Goal: Transaction & Acquisition: Purchase product/service

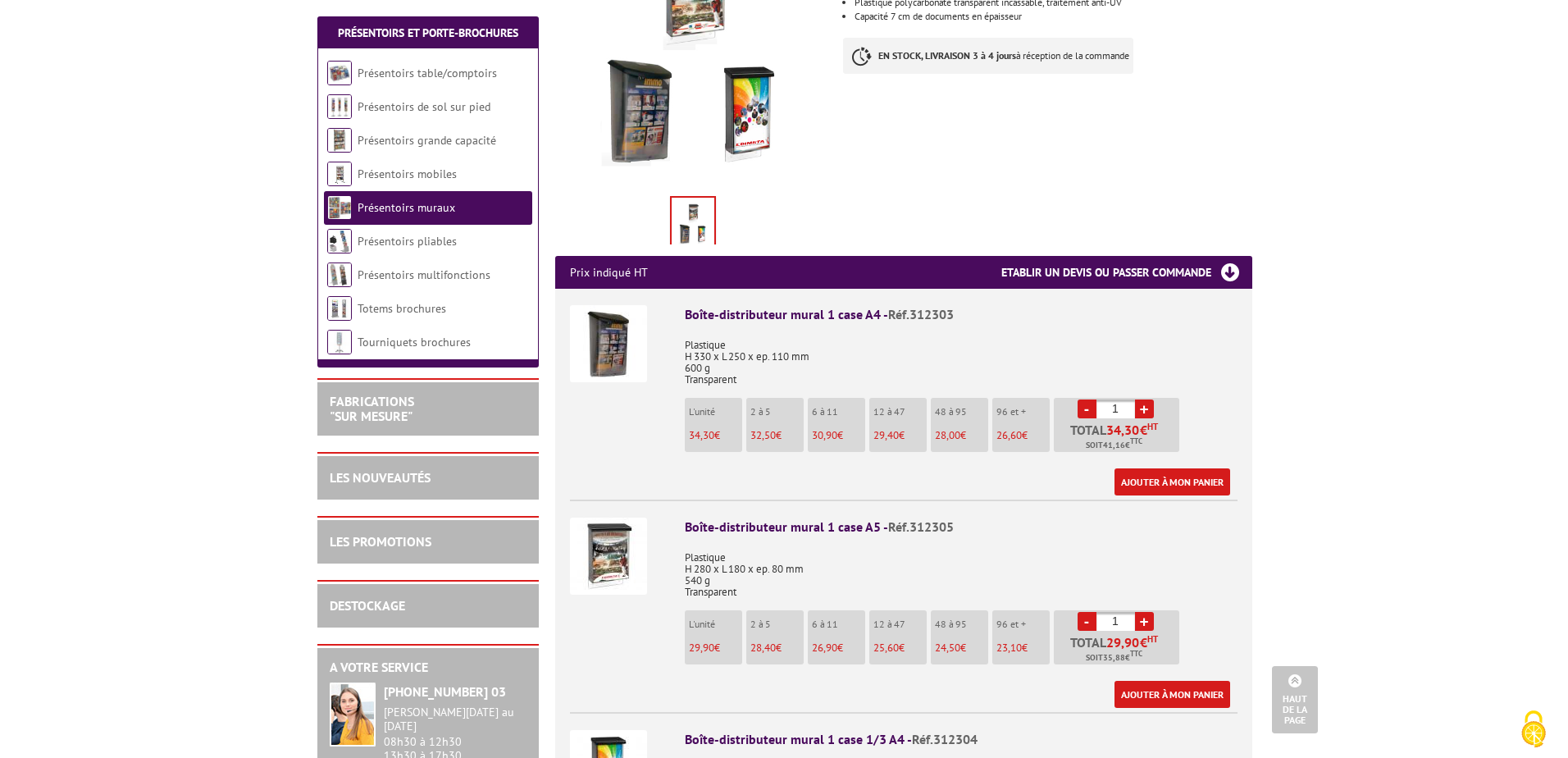
scroll to position [410, 0]
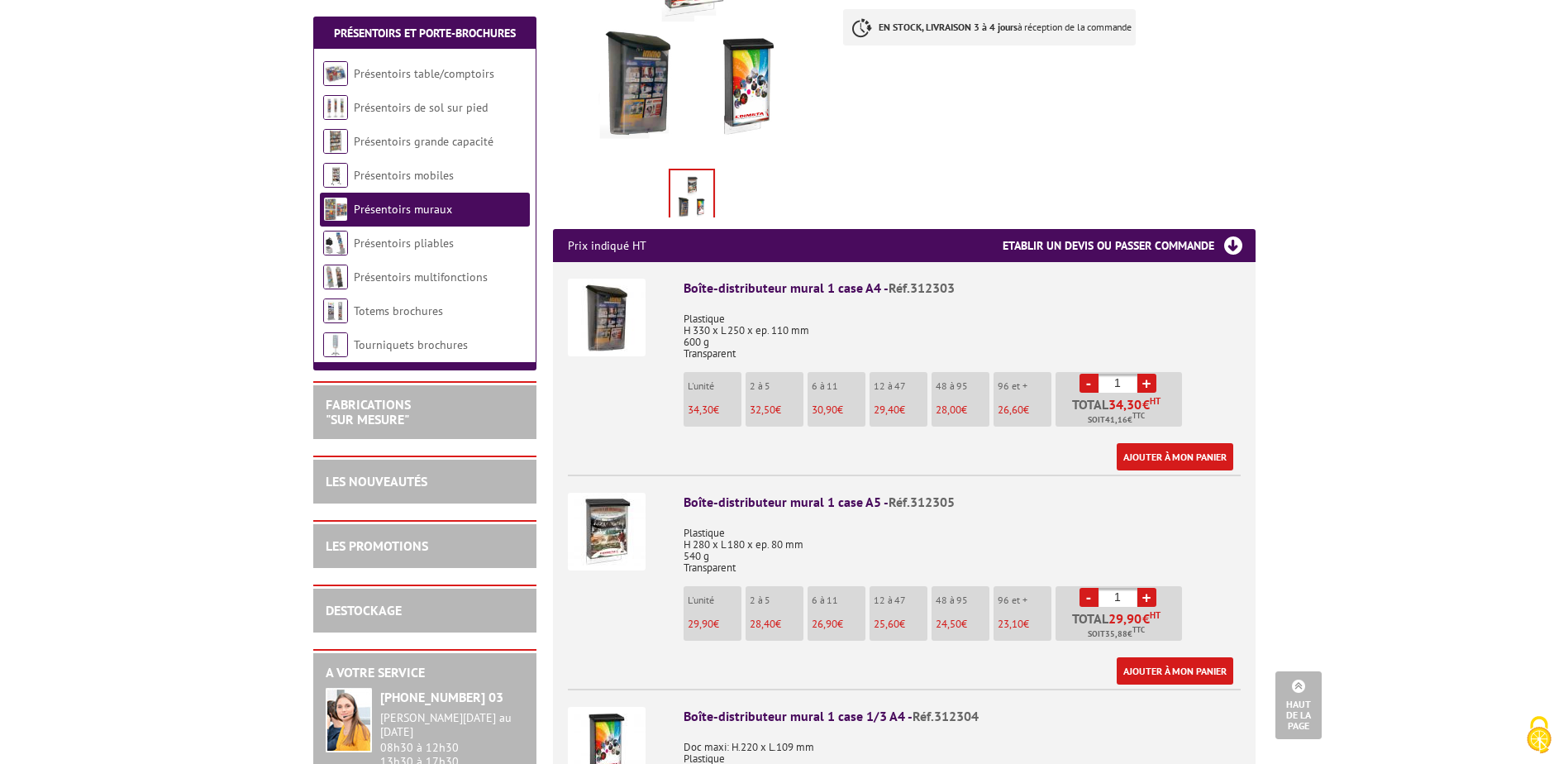
click at [1151, 373] on link "+" at bounding box center [1146, 382] width 19 height 19
type input "2"
click at [1183, 443] on link "Ajouter à mon panier" at bounding box center [1174, 457] width 116 height 27
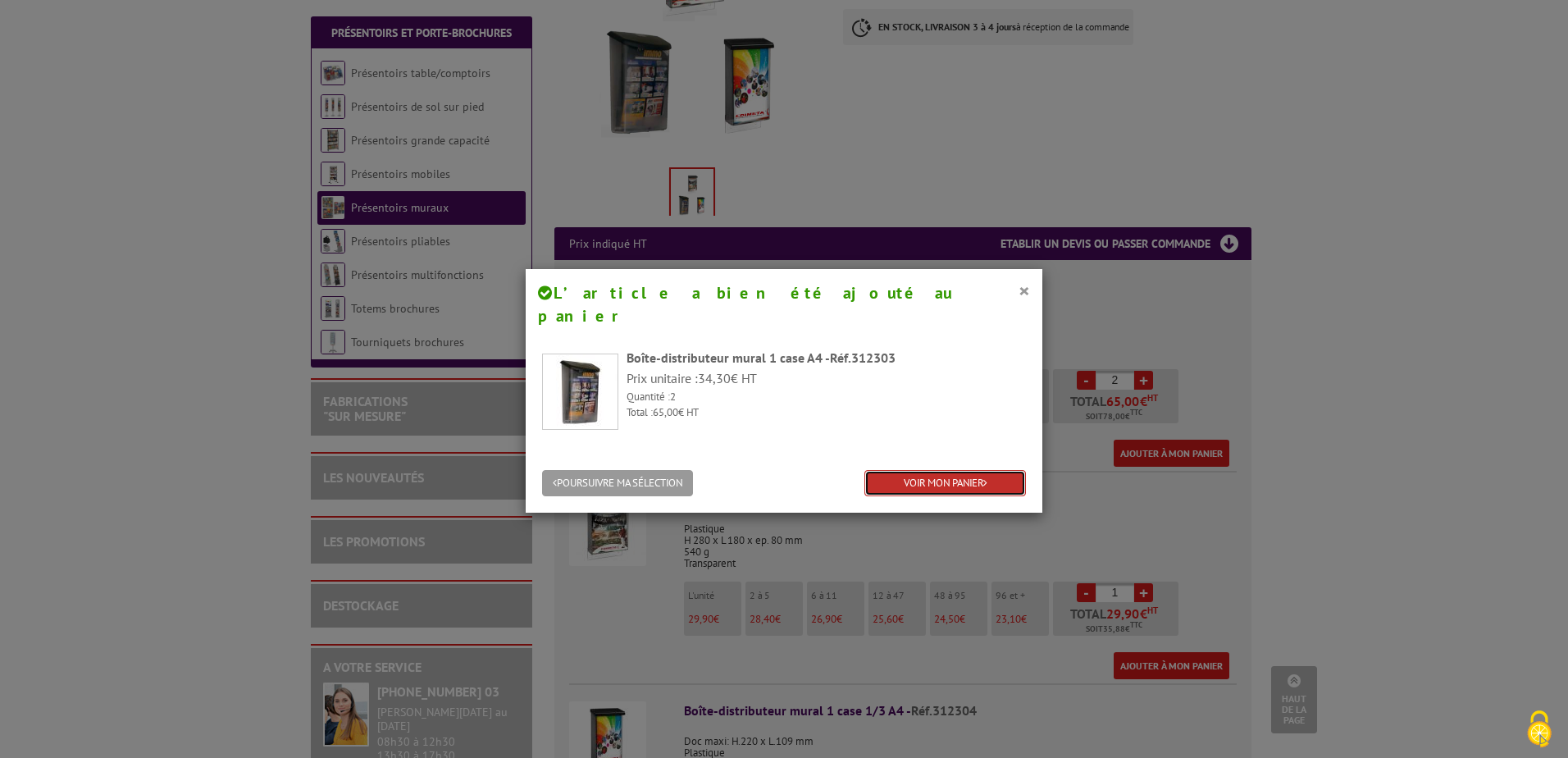
click at [972, 470] on link "VOIR MON PANIER" at bounding box center [945, 484] width 162 height 27
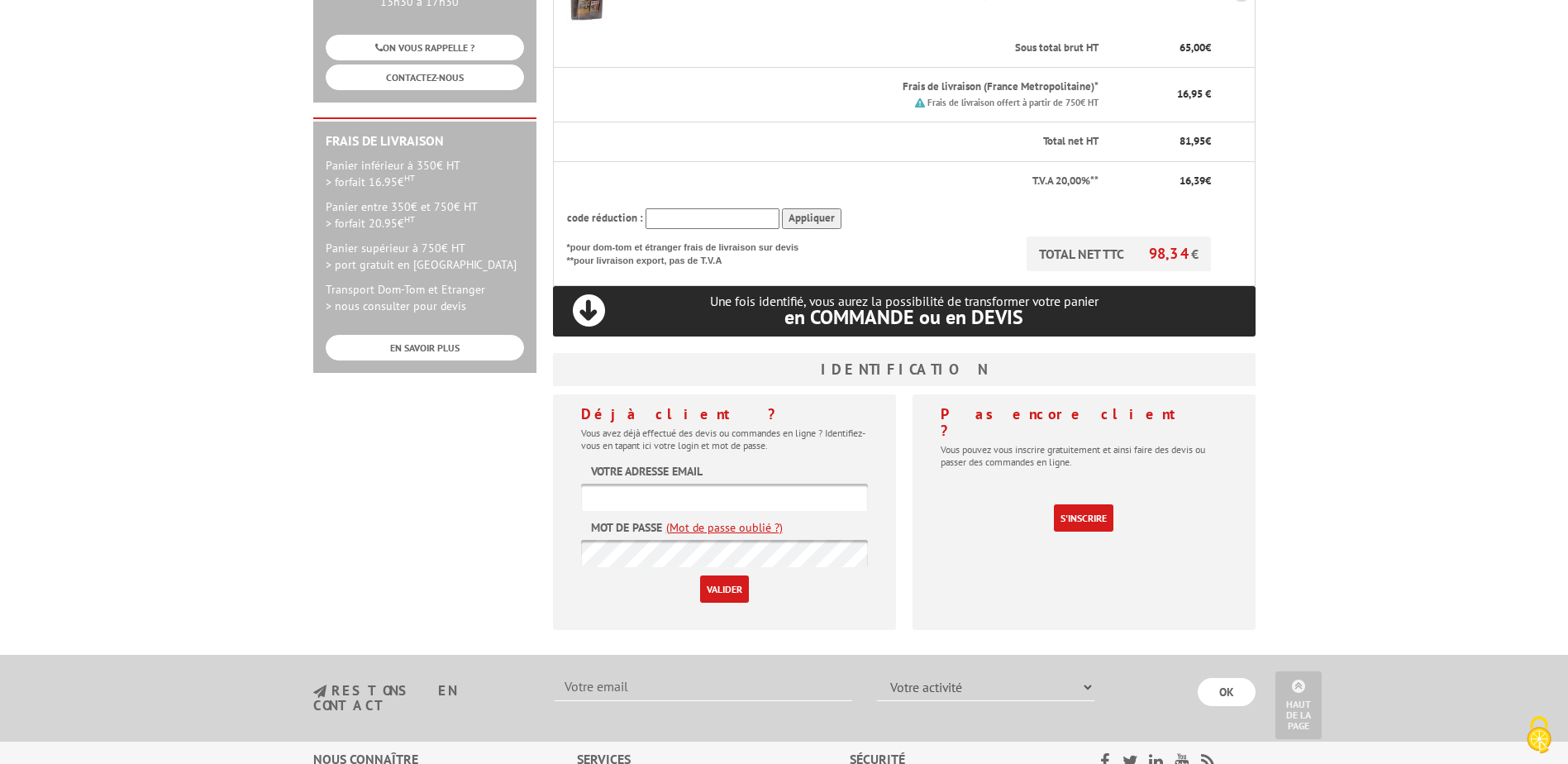
scroll to position [414, 0]
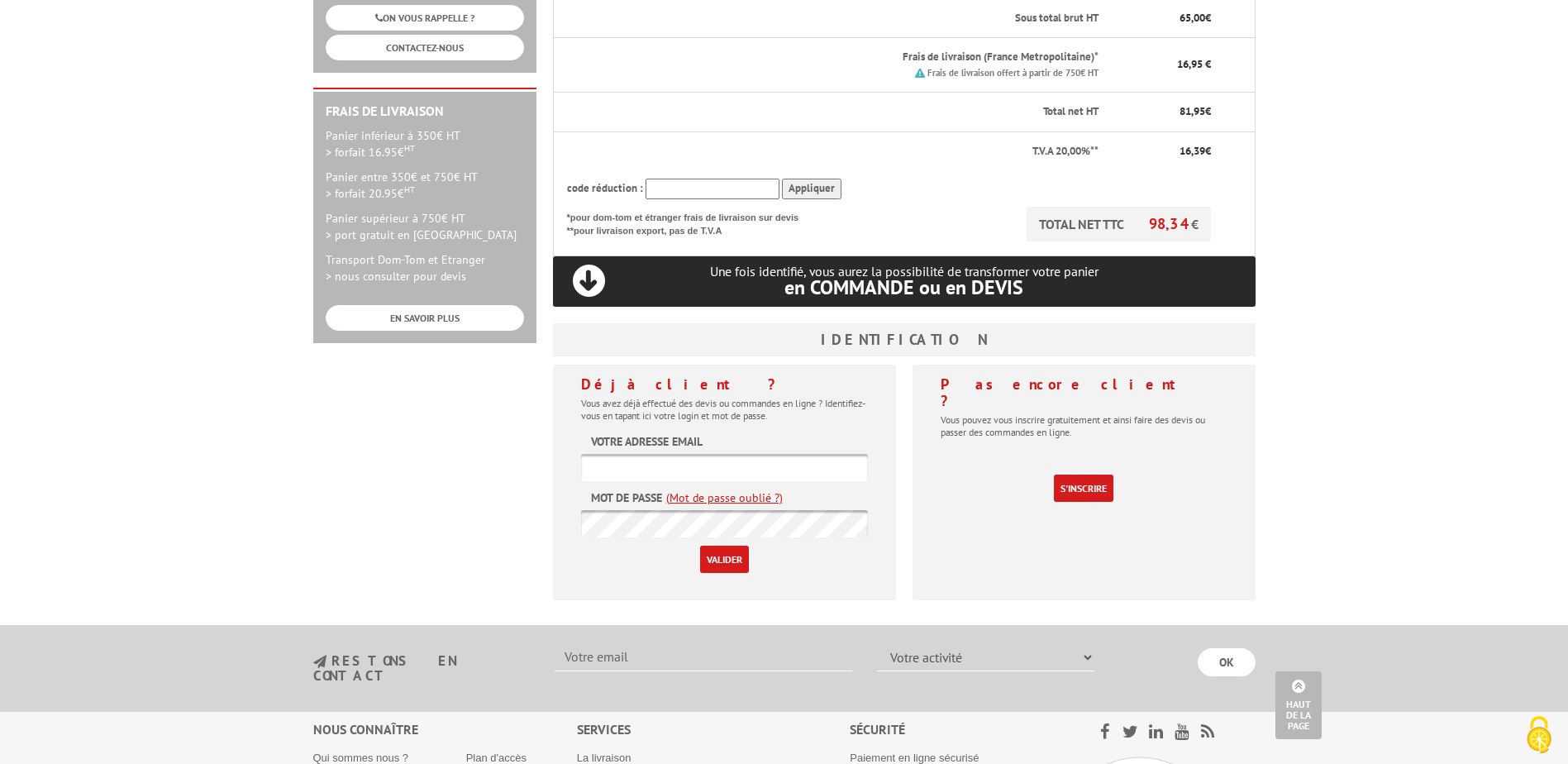
type input "achats@natinov.com"
click at [726, 545] on input "Valider" at bounding box center [724, 559] width 48 height 27
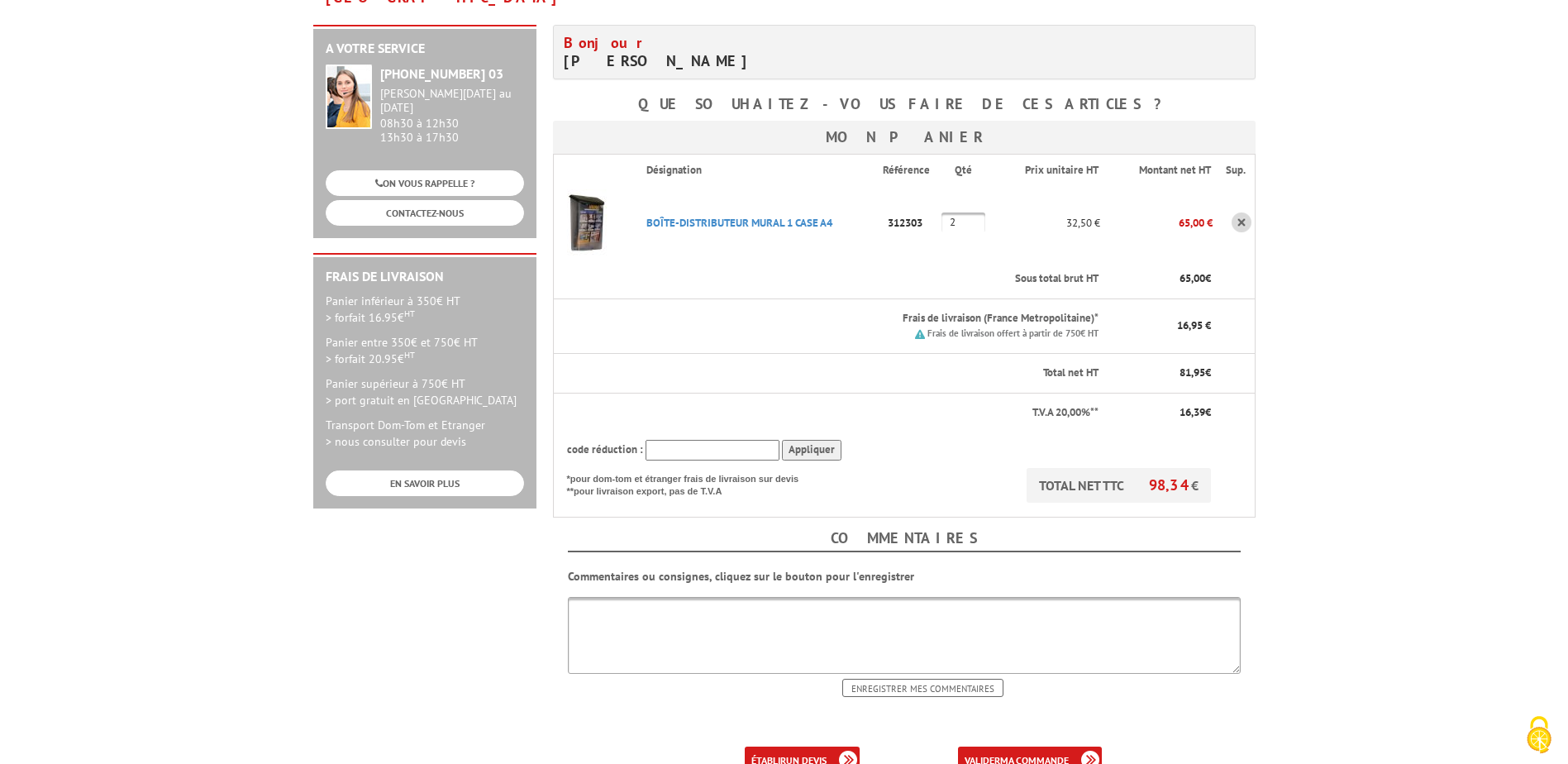
scroll to position [330, 0]
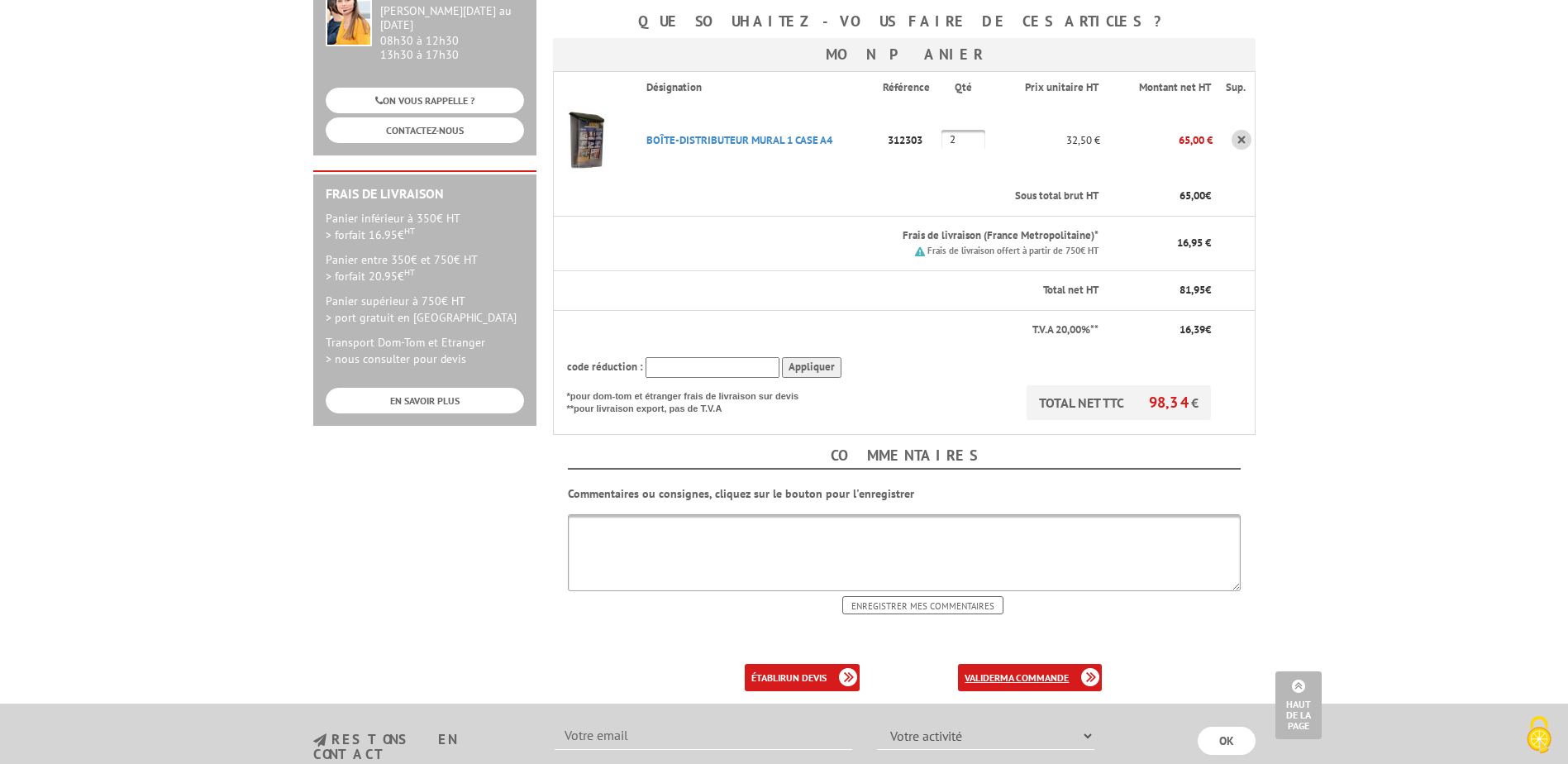
click at [1006, 672] on b "ma commande" at bounding box center [1034, 678] width 69 height 13
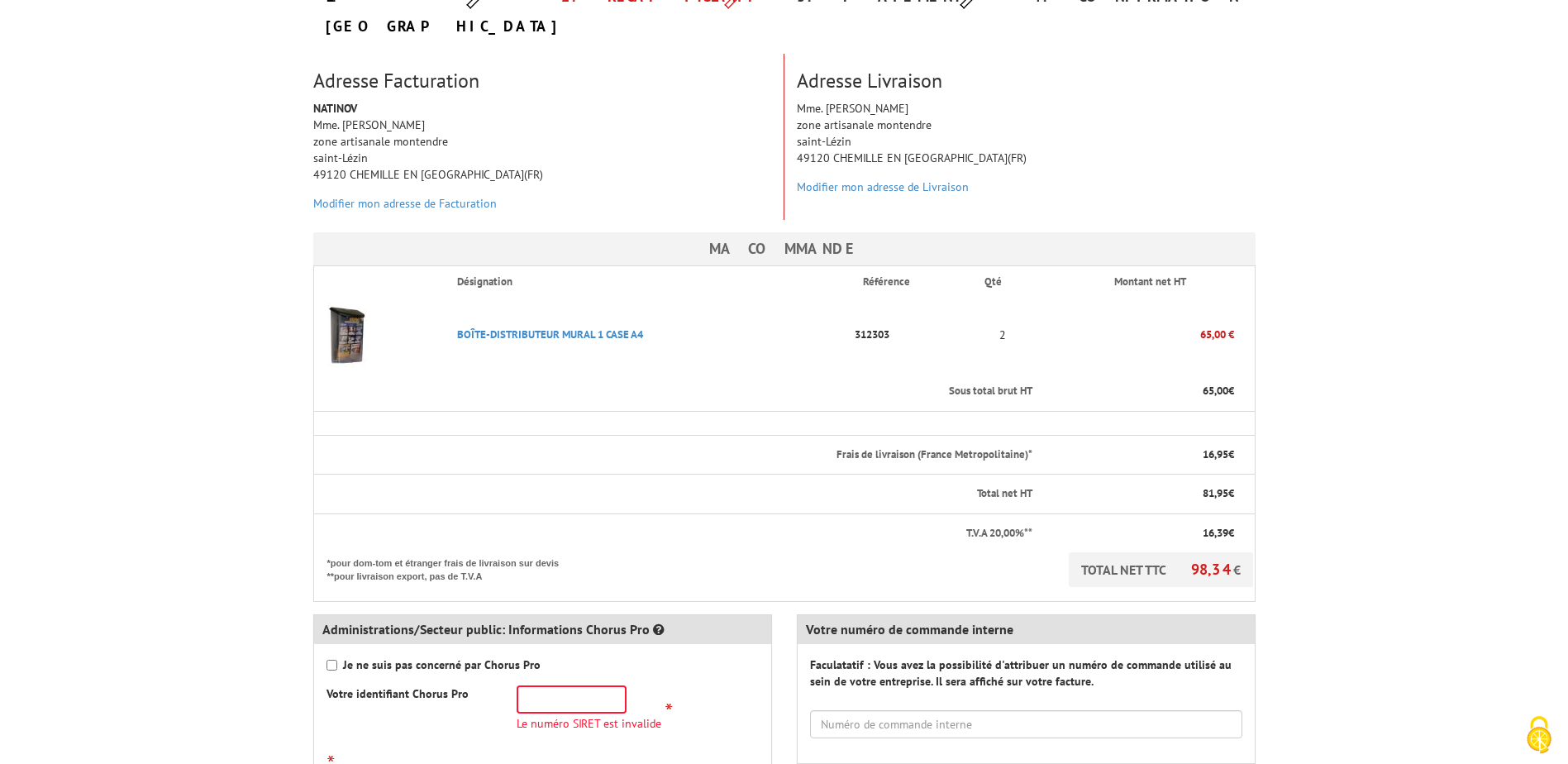
scroll to position [248, 0]
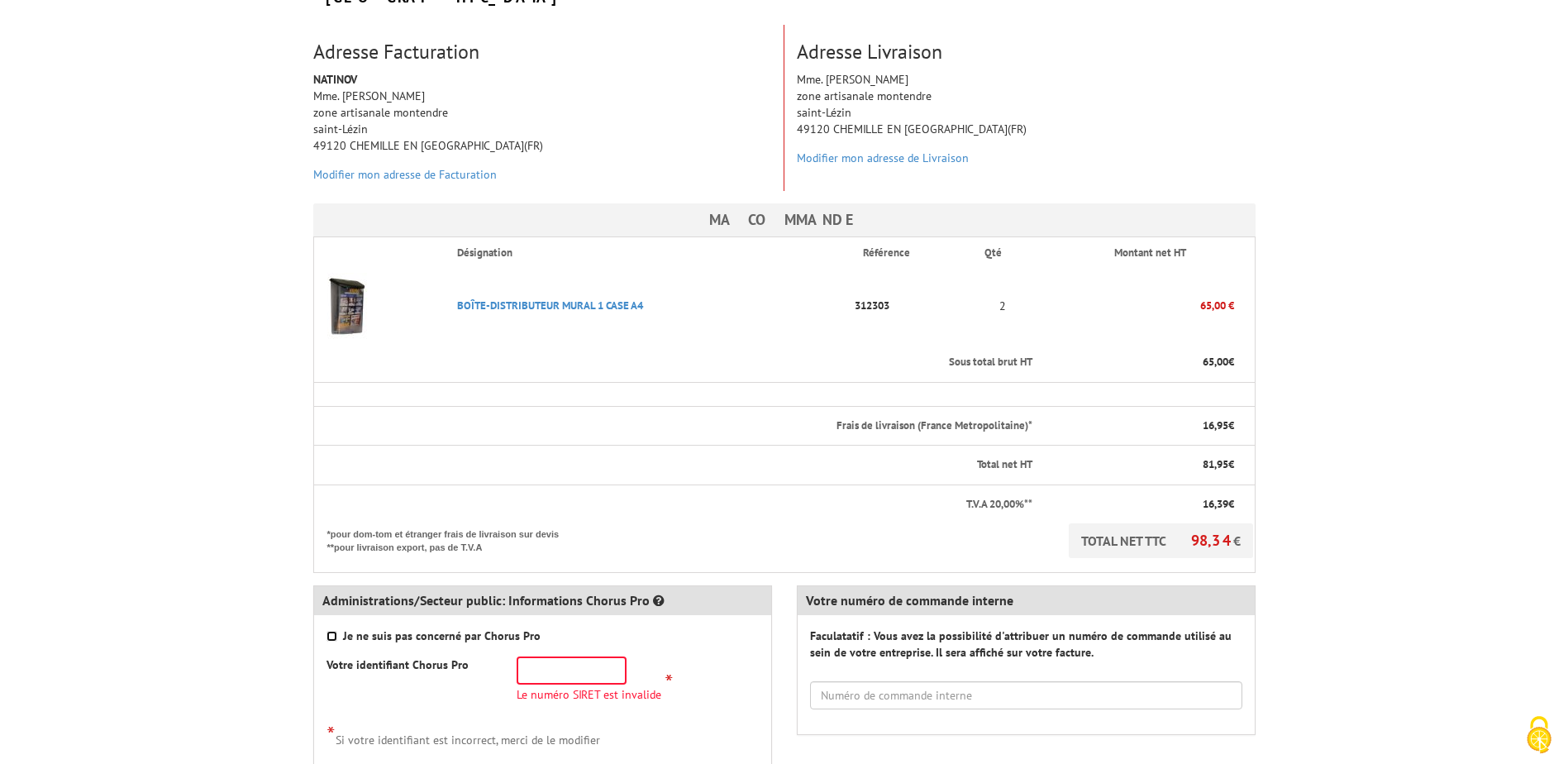
drag, startPoint x: 334, startPoint y: 603, endPoint x: 350, endPoint y: 604, distance: 16.0
click at [334, 630] on input "Je ne suis pas concerné par Chorus Pro" at bounding box center [332, 636] width 11 height 11
checkbox input "true"
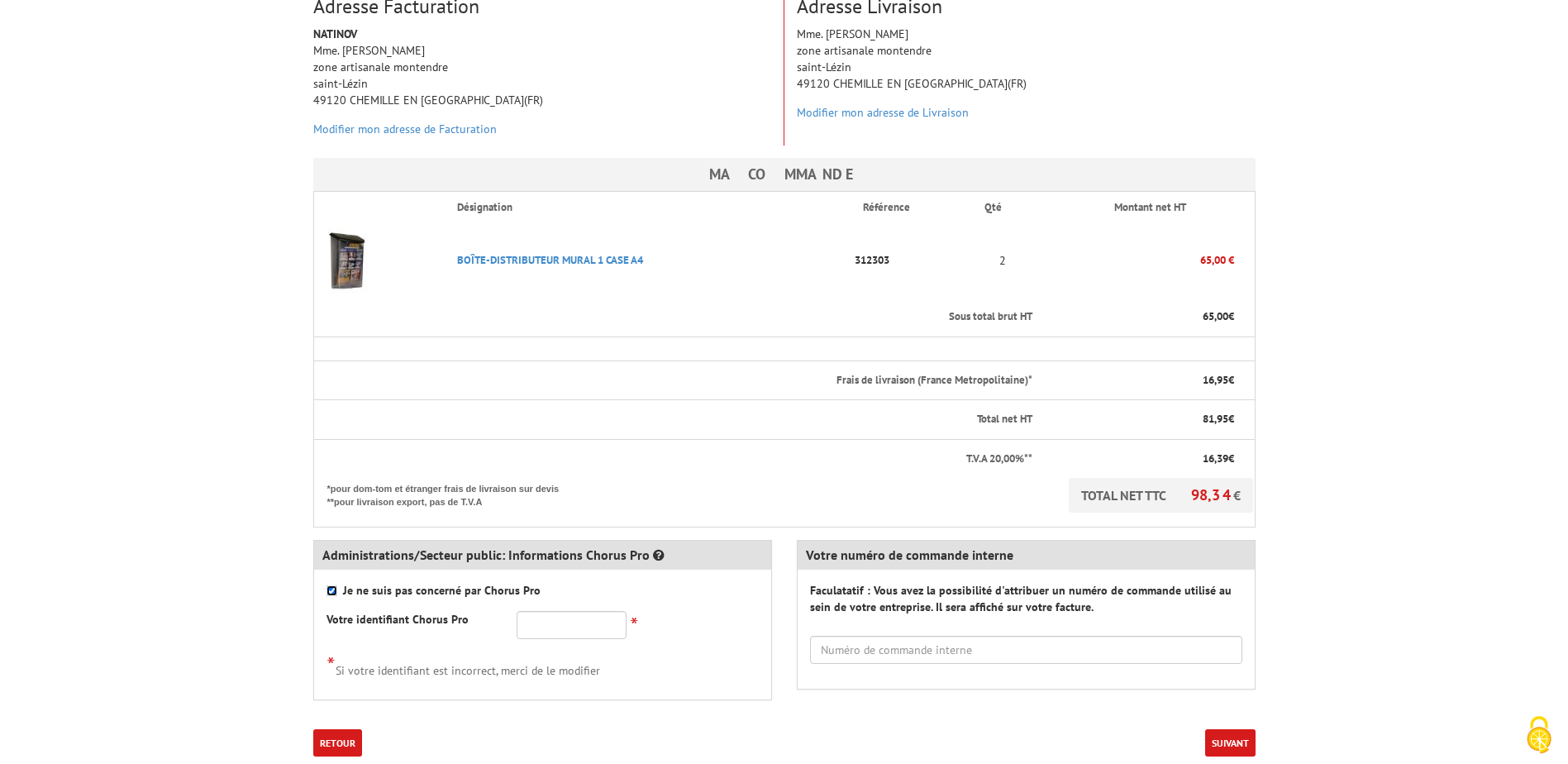
scroll to position [330, 0]
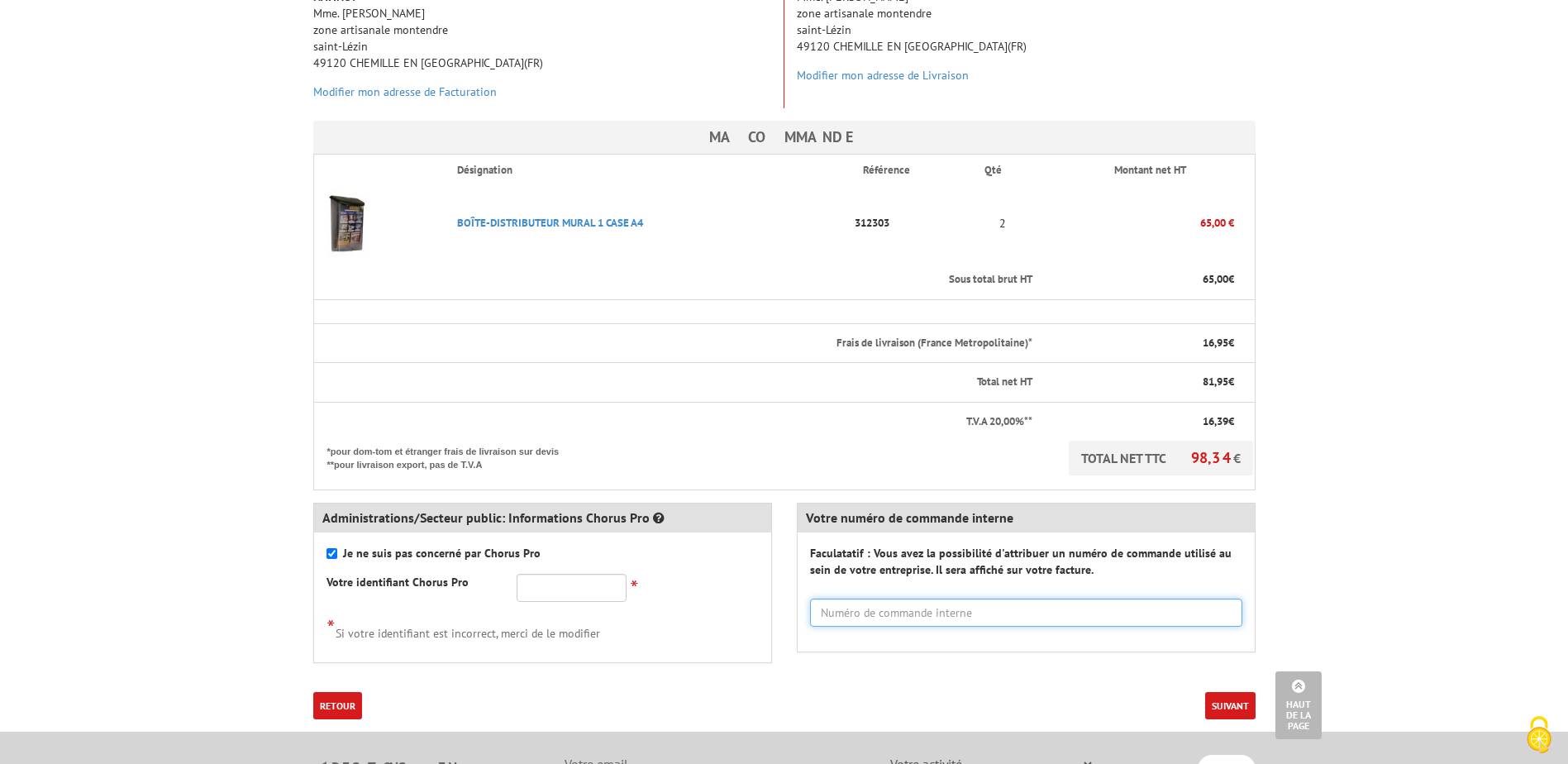
click at [907, 598] on input "text" at bounding box center [1026, 612] width 432 height 28
type input "[PERSON_NAME]"
click at [1212, 692] on button "Suivant" at bounding box center [1230, 705] width 50 height 27
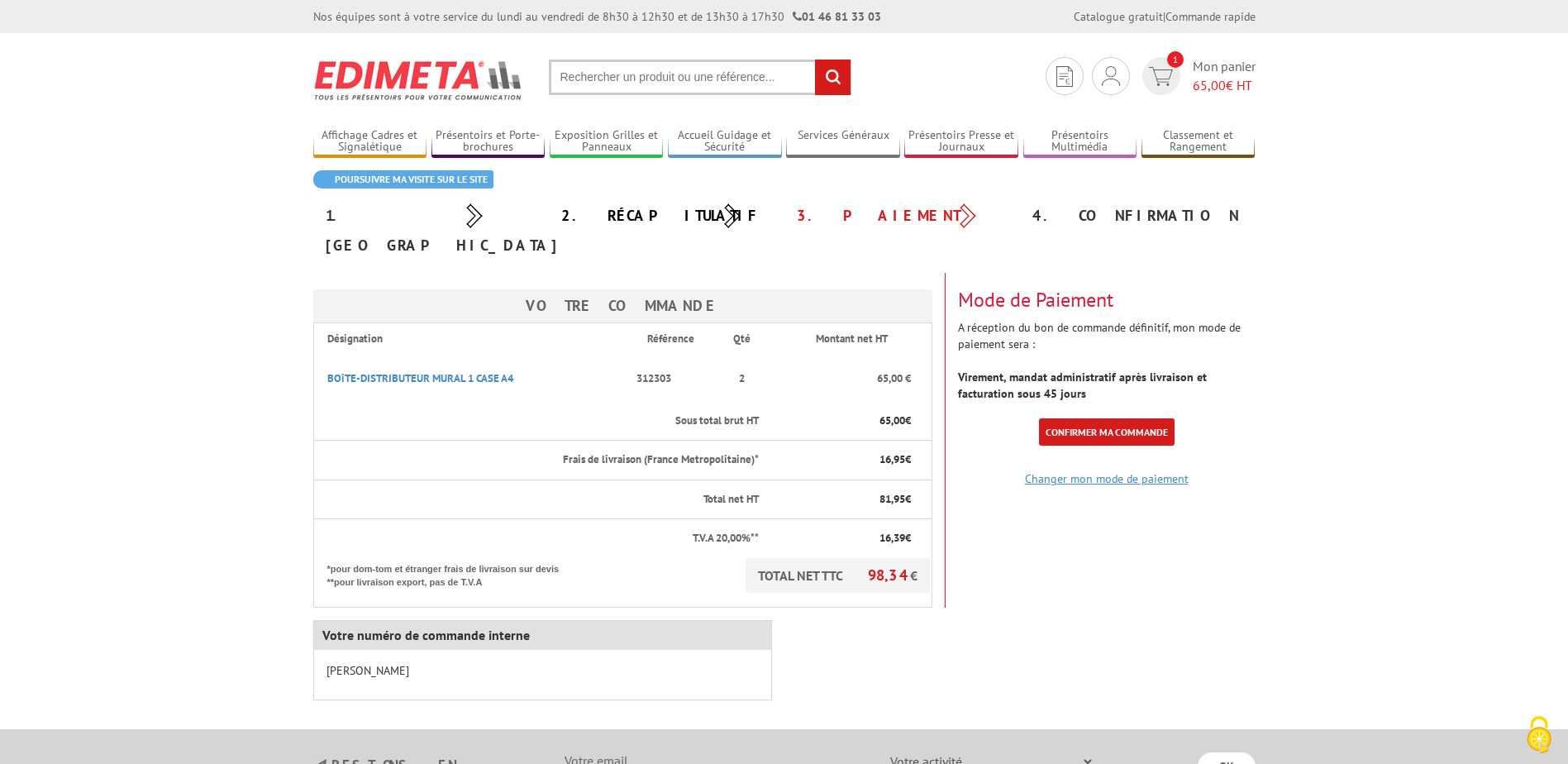
click at [1102, 471] on link "Changer mon mode de paiement" at bounding box center [1106, 479] width 164 height 15
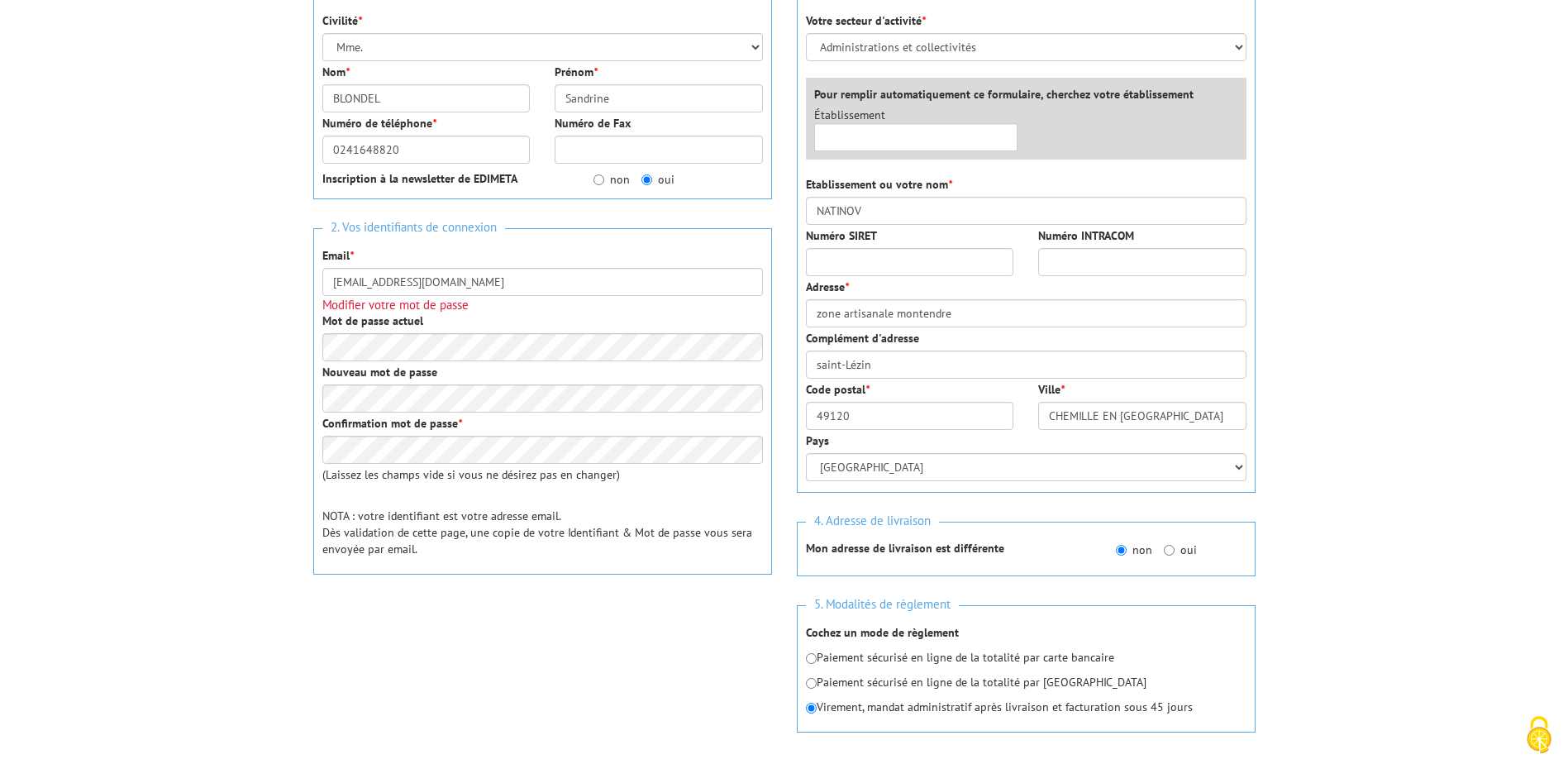
scroll to position [166, 0]
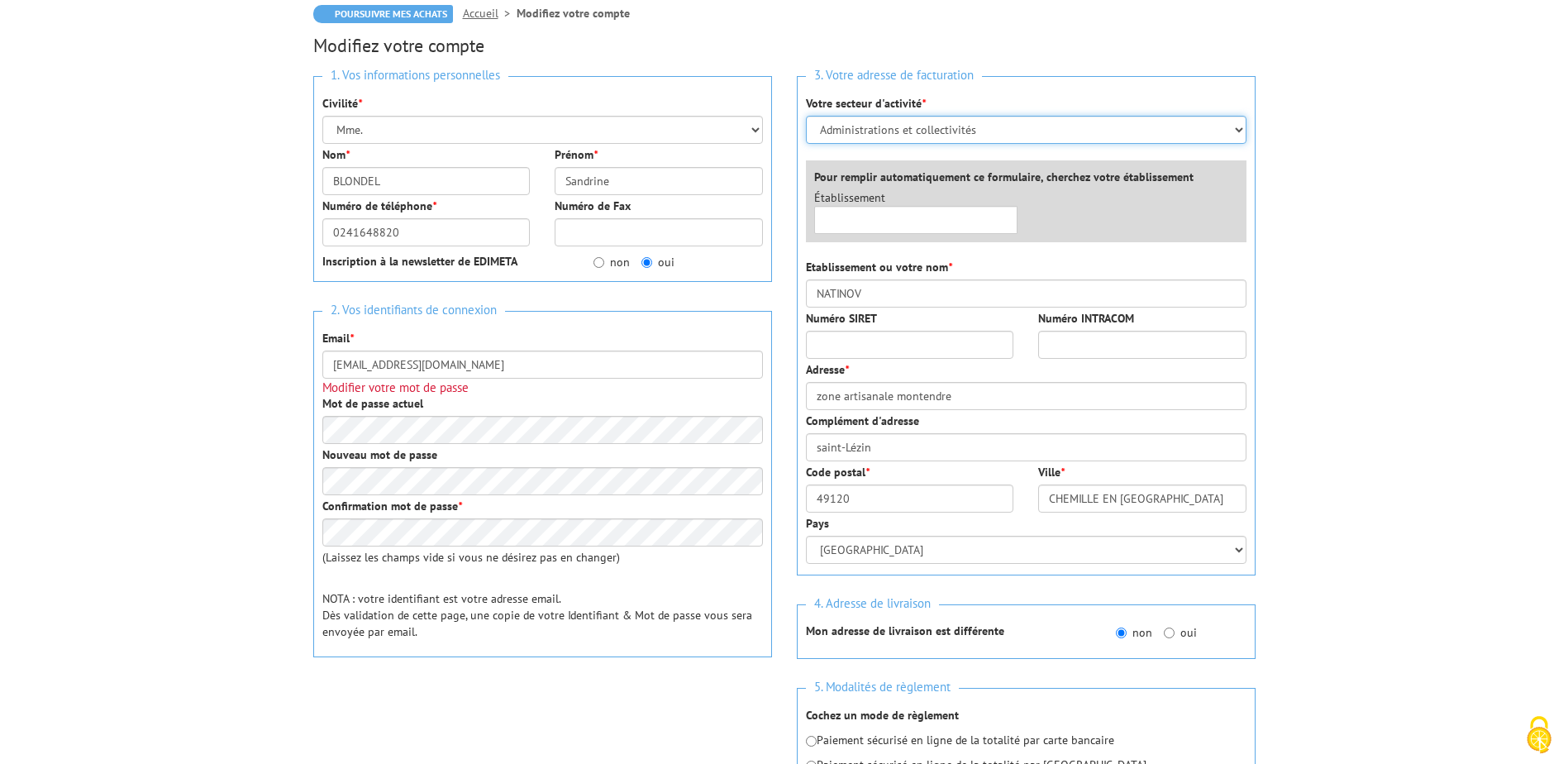
click at [924, 124] on select "Sélectionner votre secteur d'activité Administrations et collectivités Magasins…" at bounding box center [1026, 129] width 441 height 28
select select "878"
click at [806, 115] on select "Sélectionner votre secteur d'activité Administrations et collectivités Magasins…" at bounding box center [1026, 129] width 441 height 28
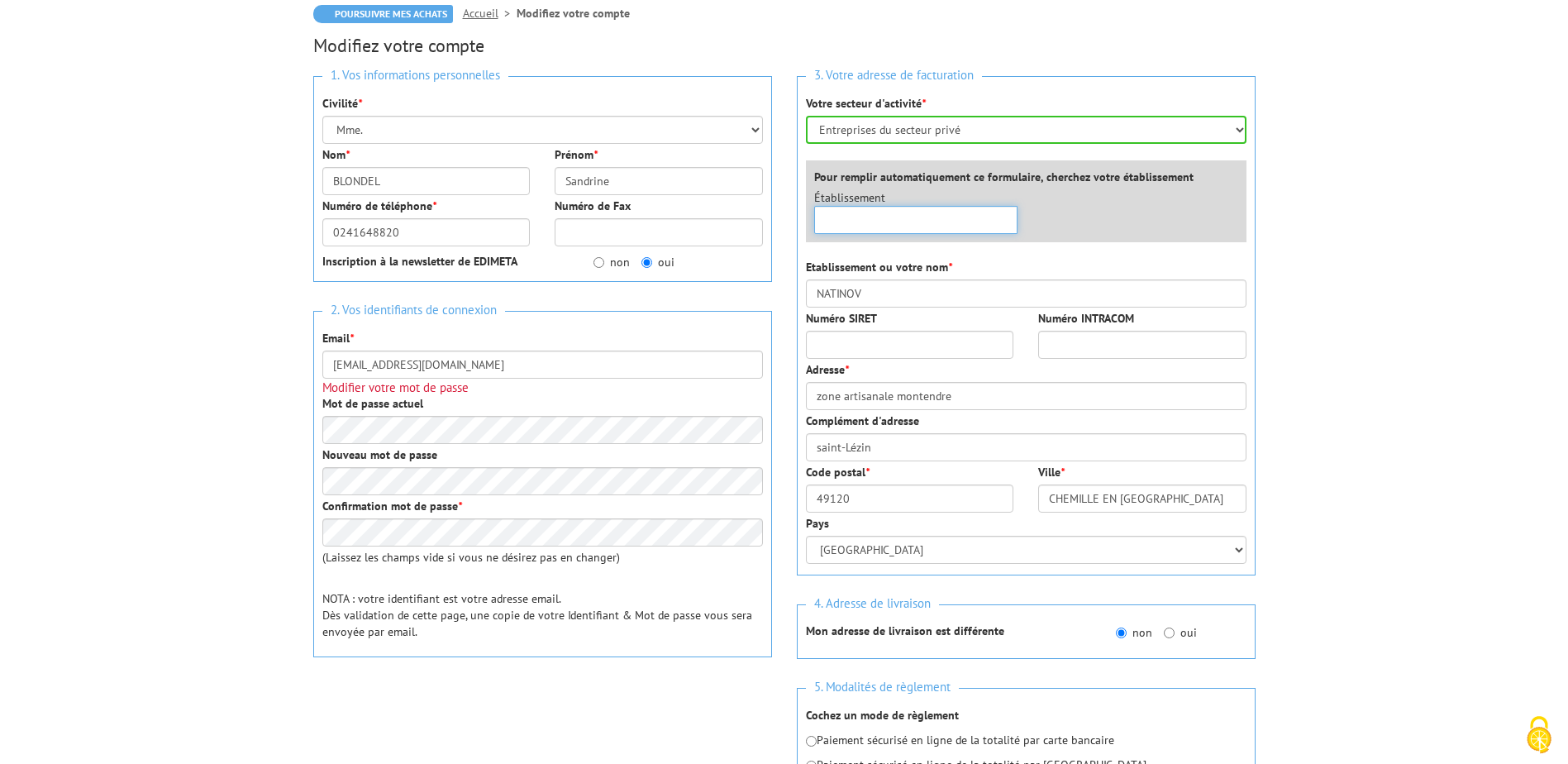
click at [850, 230] on input "text" at bounding box center [916, 220] width 204 height 28
type input "NATINOV"
click at [876, 350] on input "Numéro SIRET" at bounding box center [910, 344] width 209 height 28
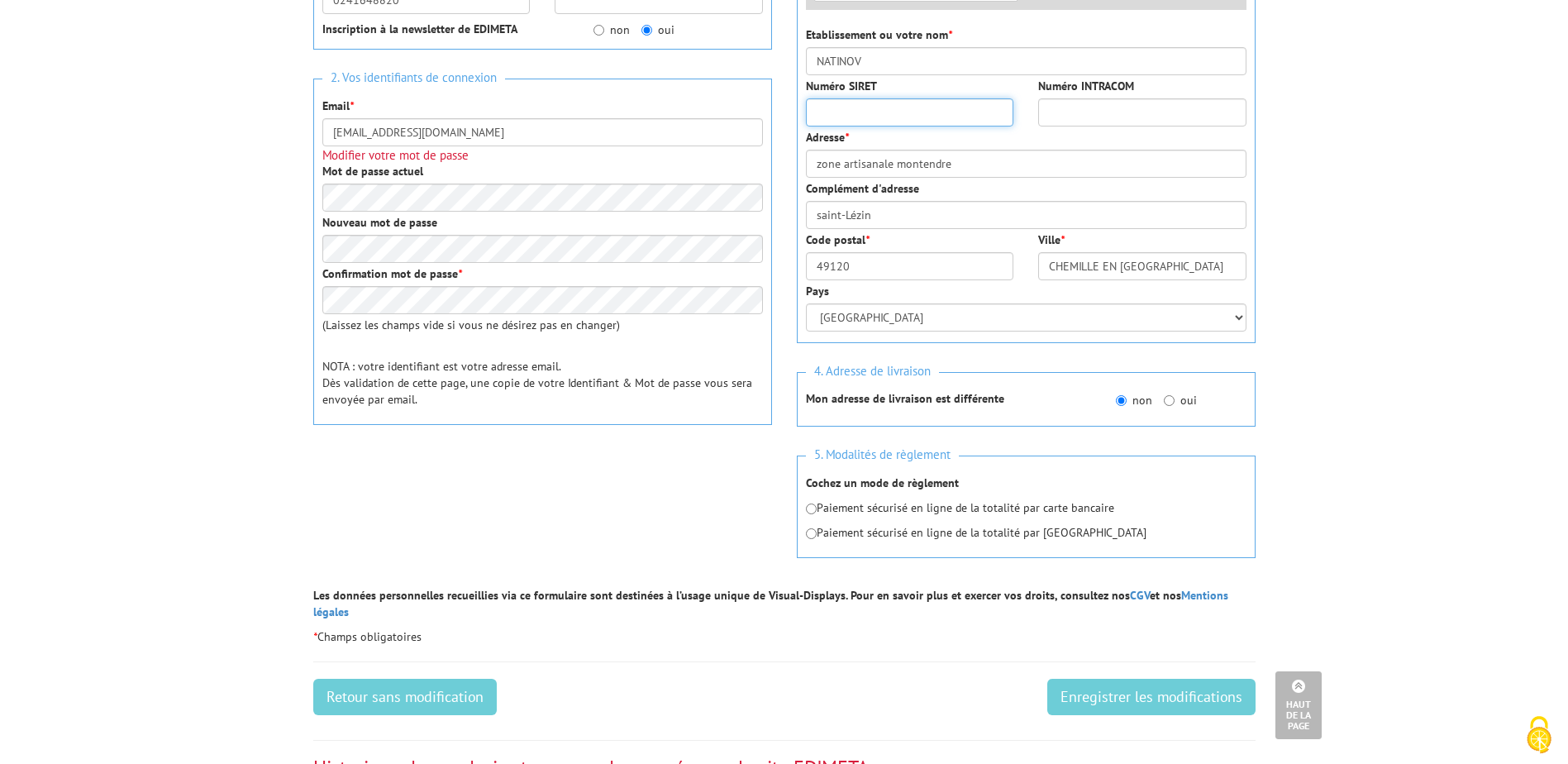
scroll to position [369, 0]
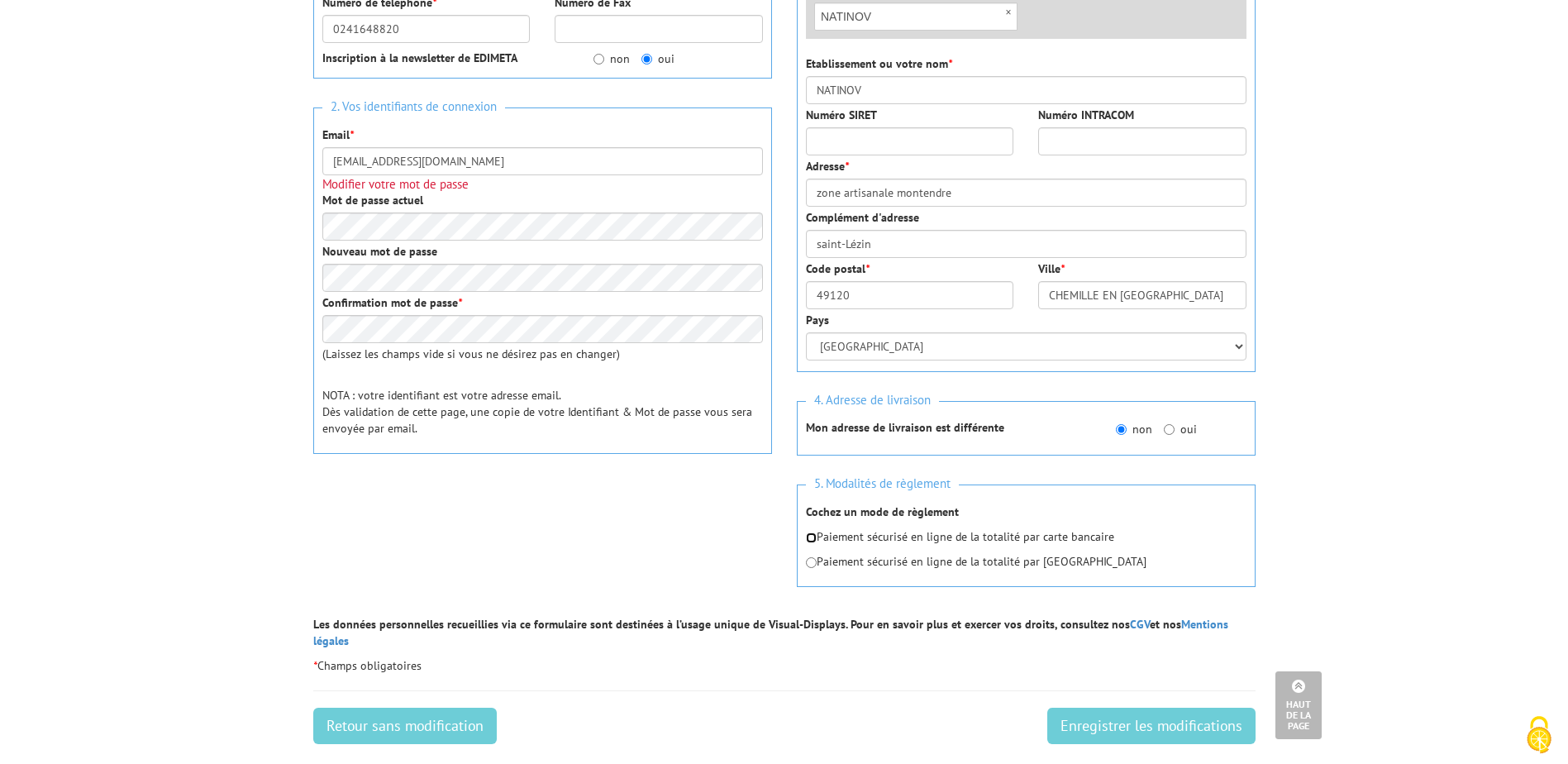
click at [816, 538] on input "radio" at bounding box center [811, 538] width 11 height 11
radio input "true"
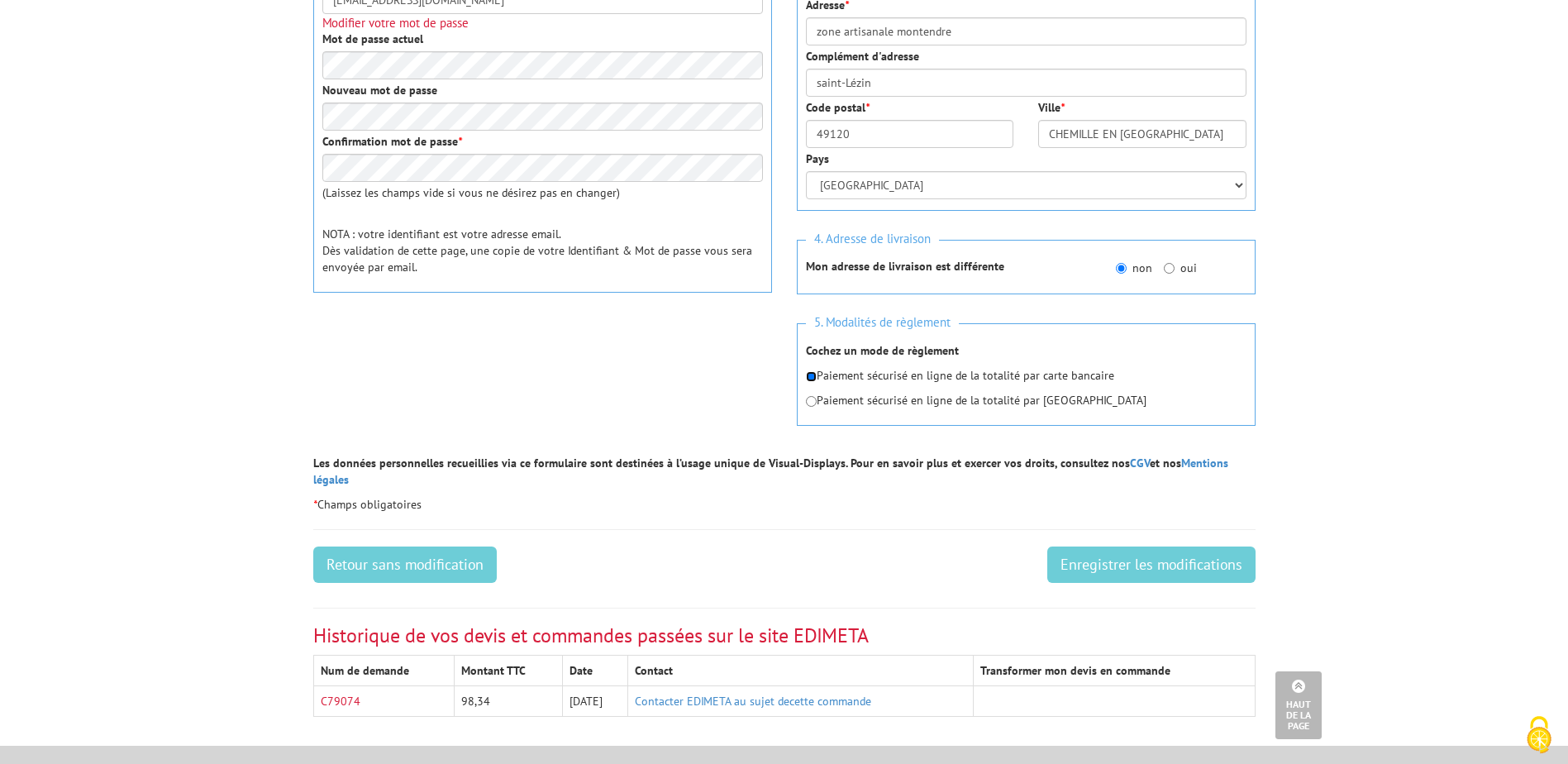
scroll to position [534, 0]
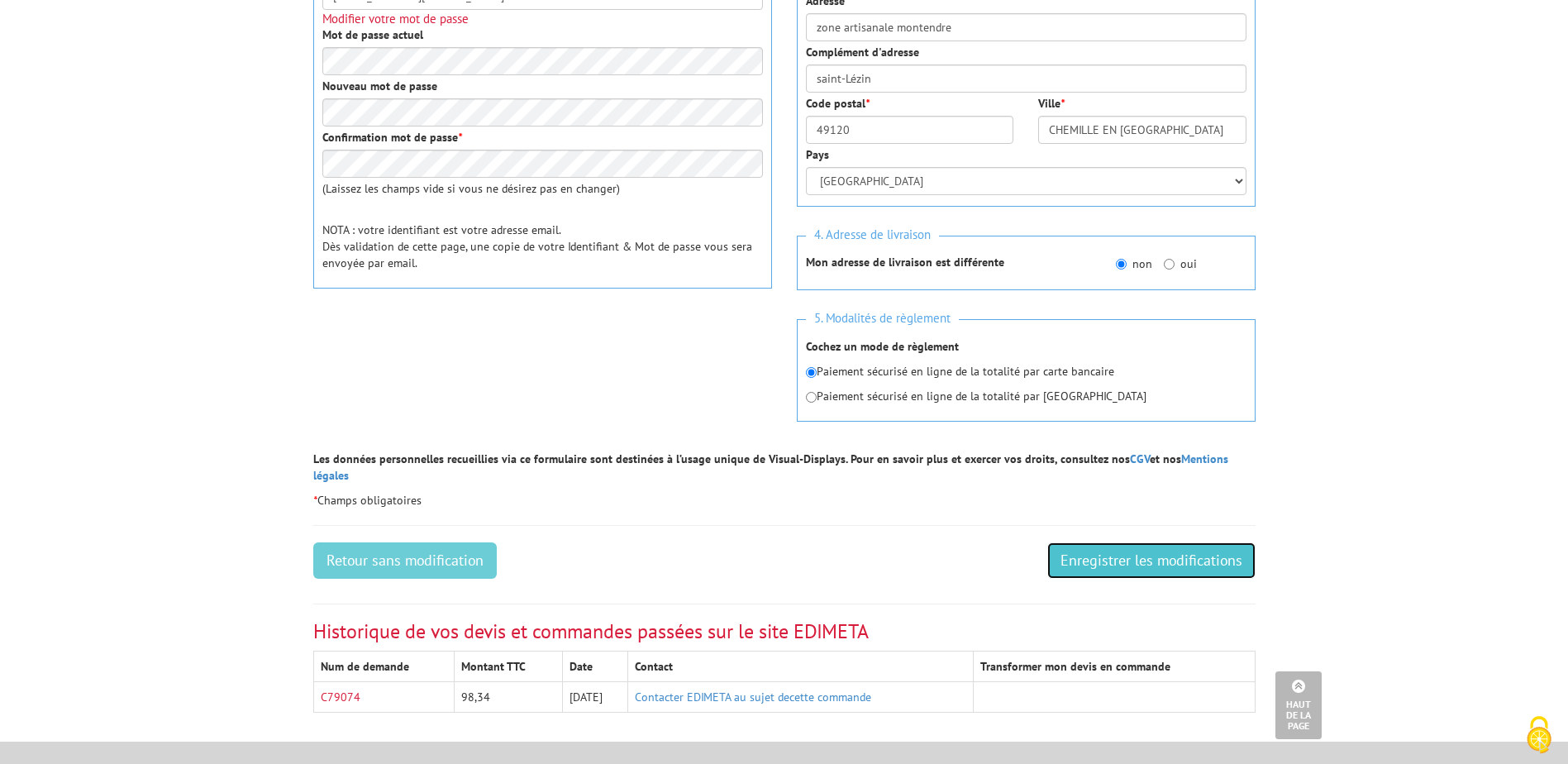
click at [1090, 545] on input "Enregistrer les modifications" at bounding box center [1152, 561] width 209 height 37
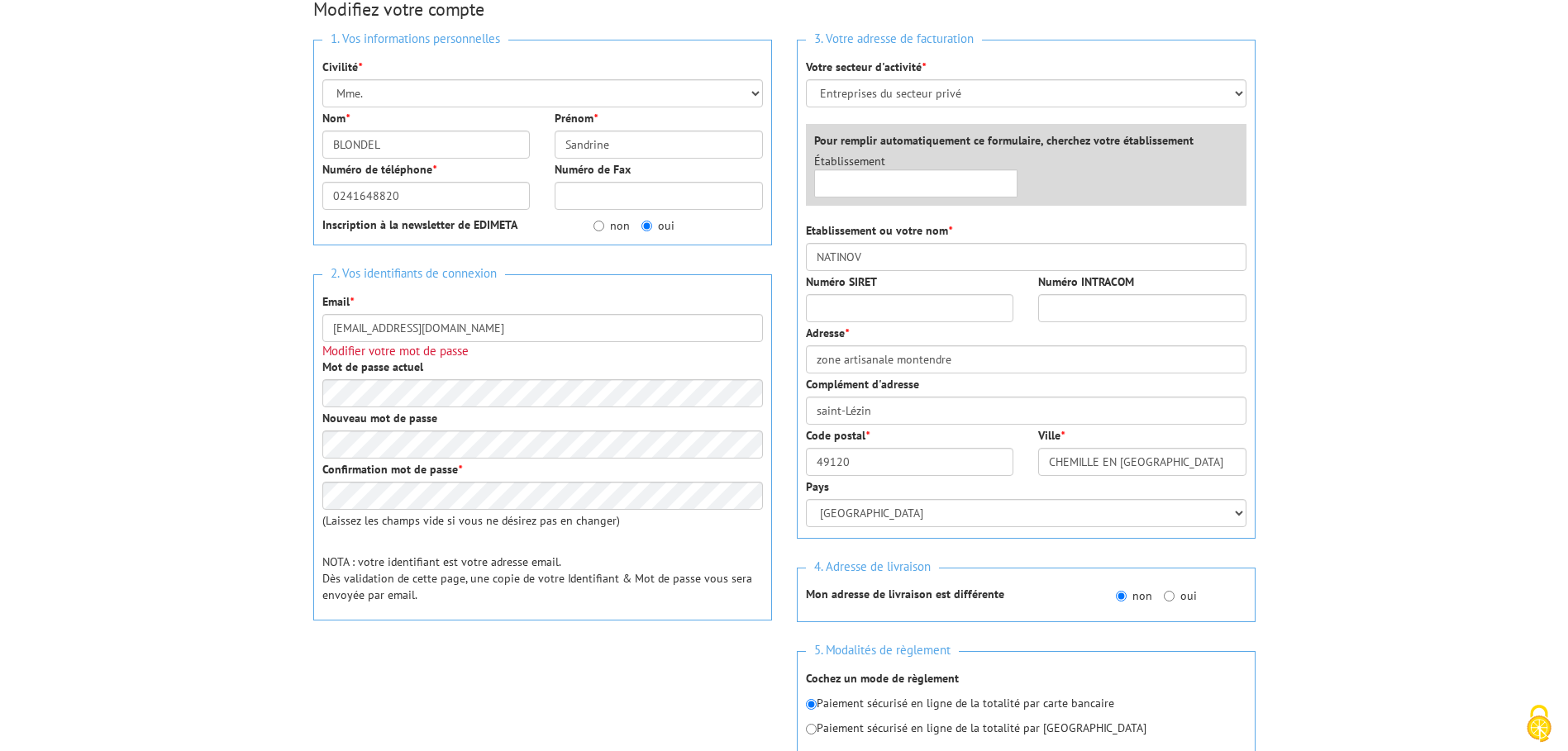
scroll to position [248, 0]
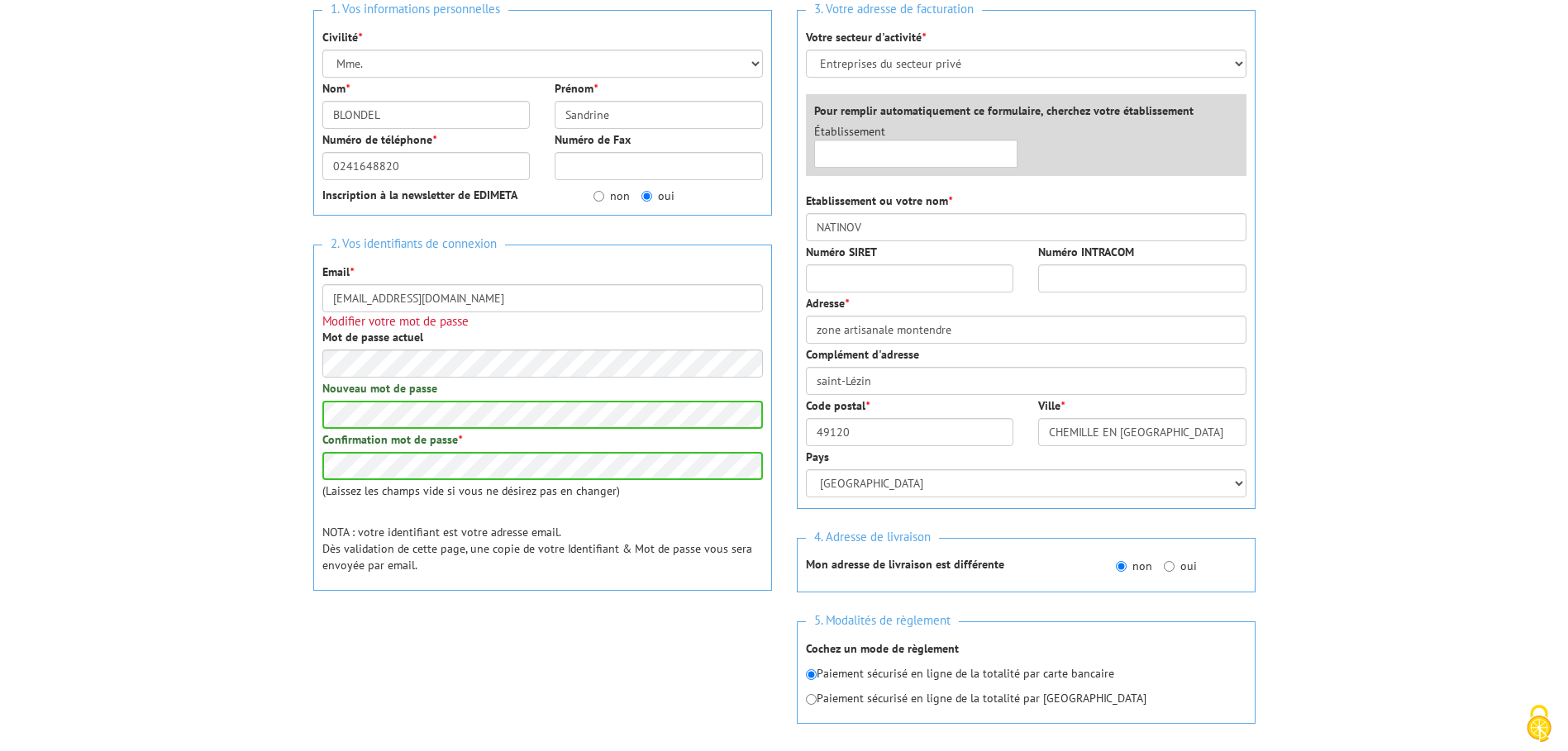
click at [721, 666] on div at bounding box center [542, 652] width 458 height 64
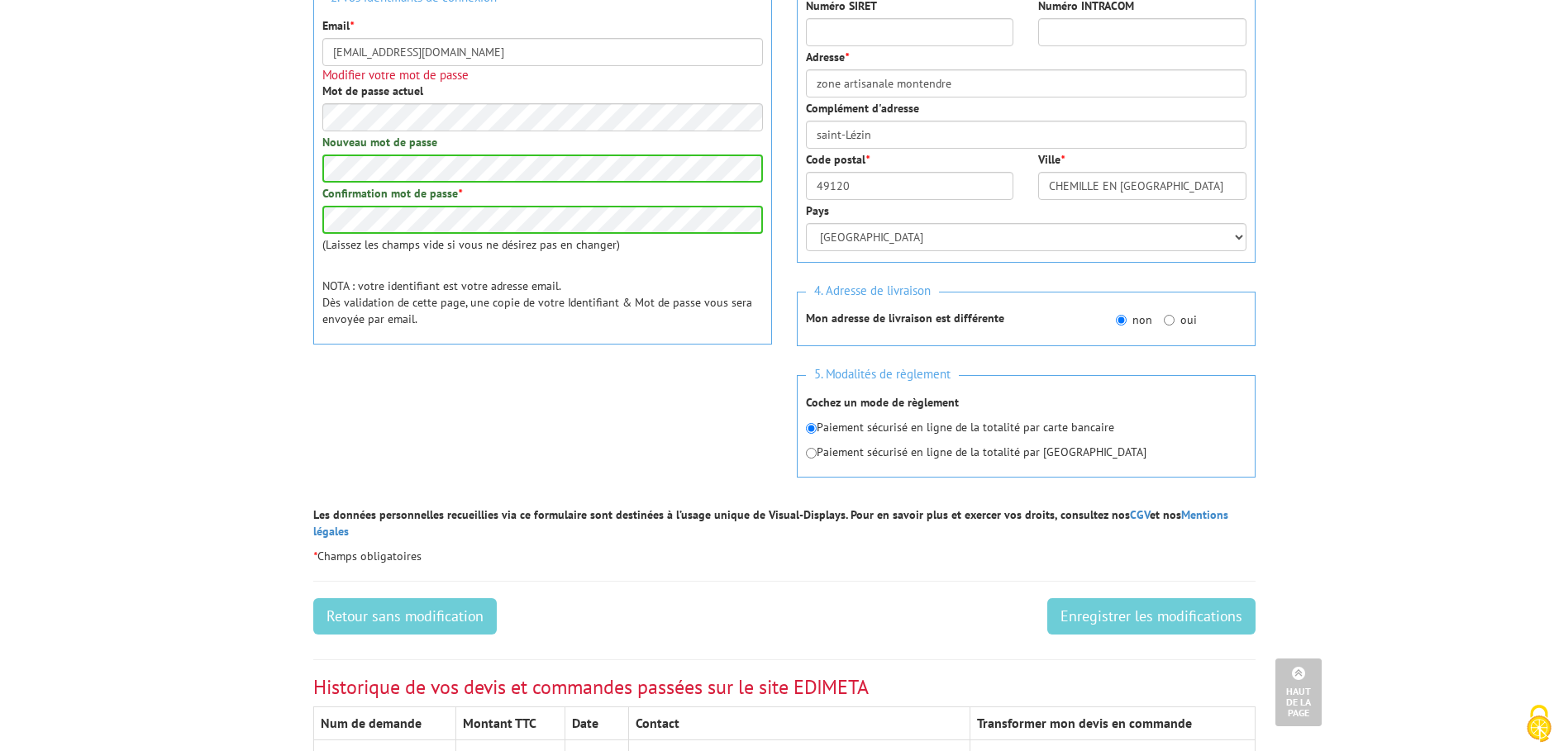
scroll to position [496, 0]
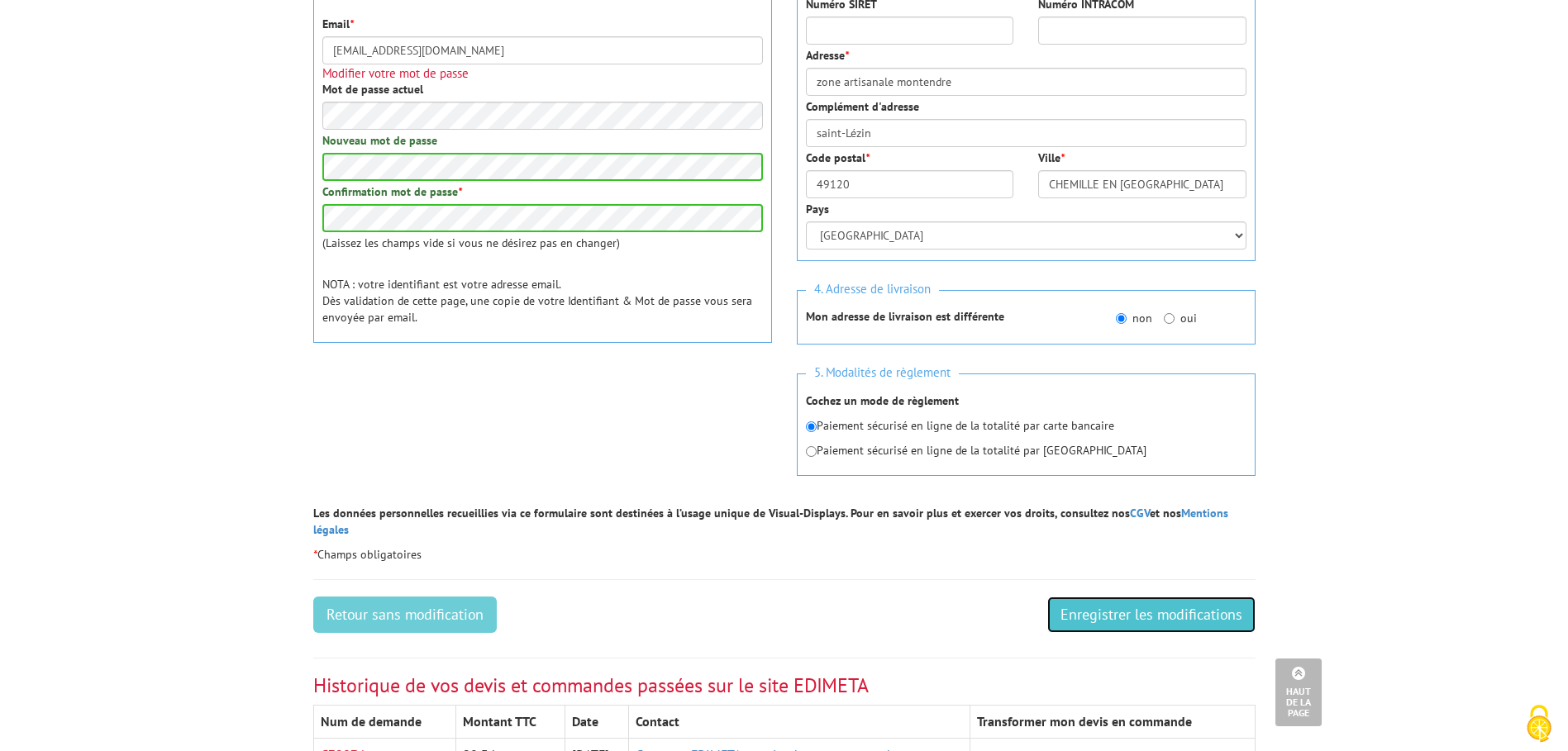
click at [1156, 603] on input "Enregistrer les modifications" at bounding box center [1152, 615] width 209 height 37
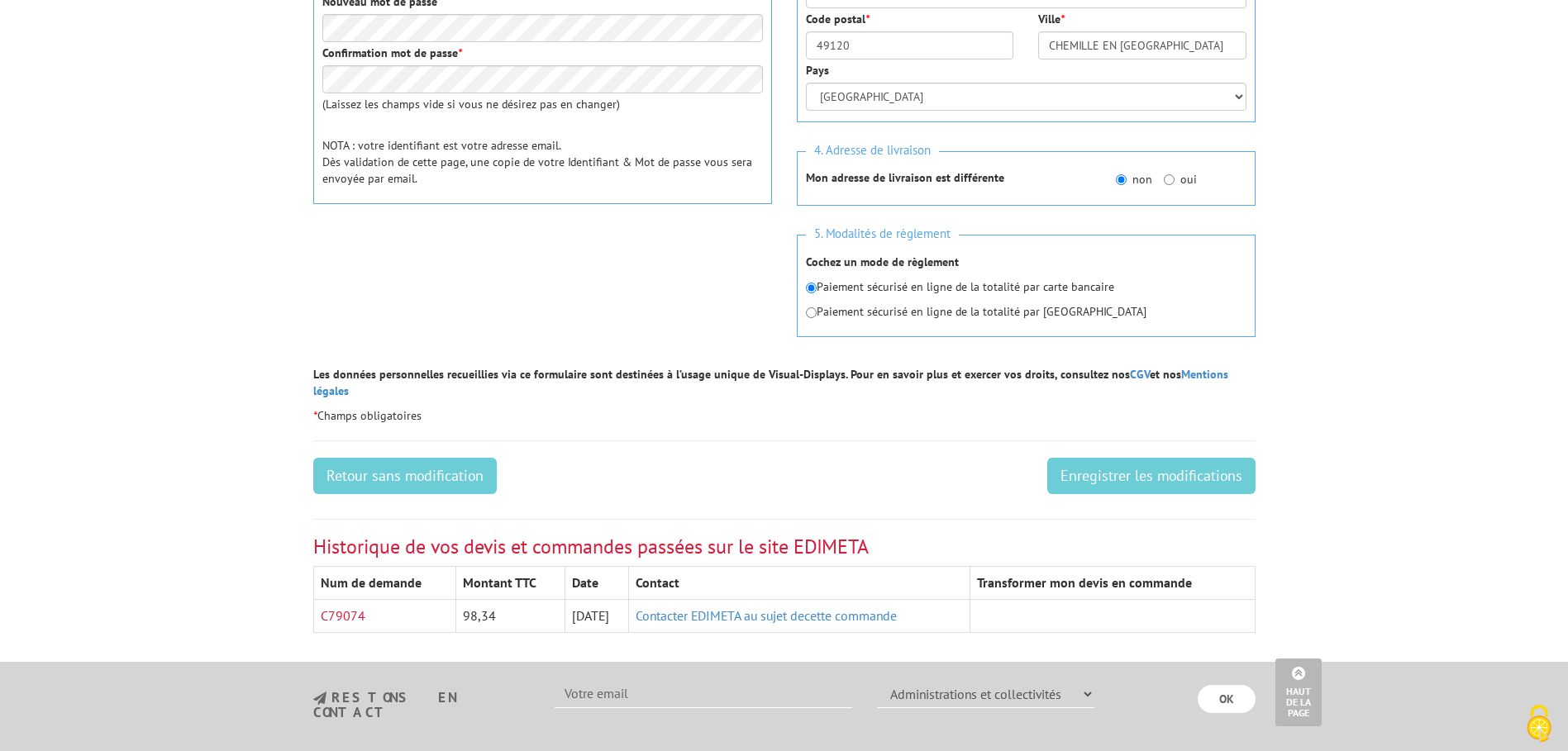
scroll to position [661, 0]
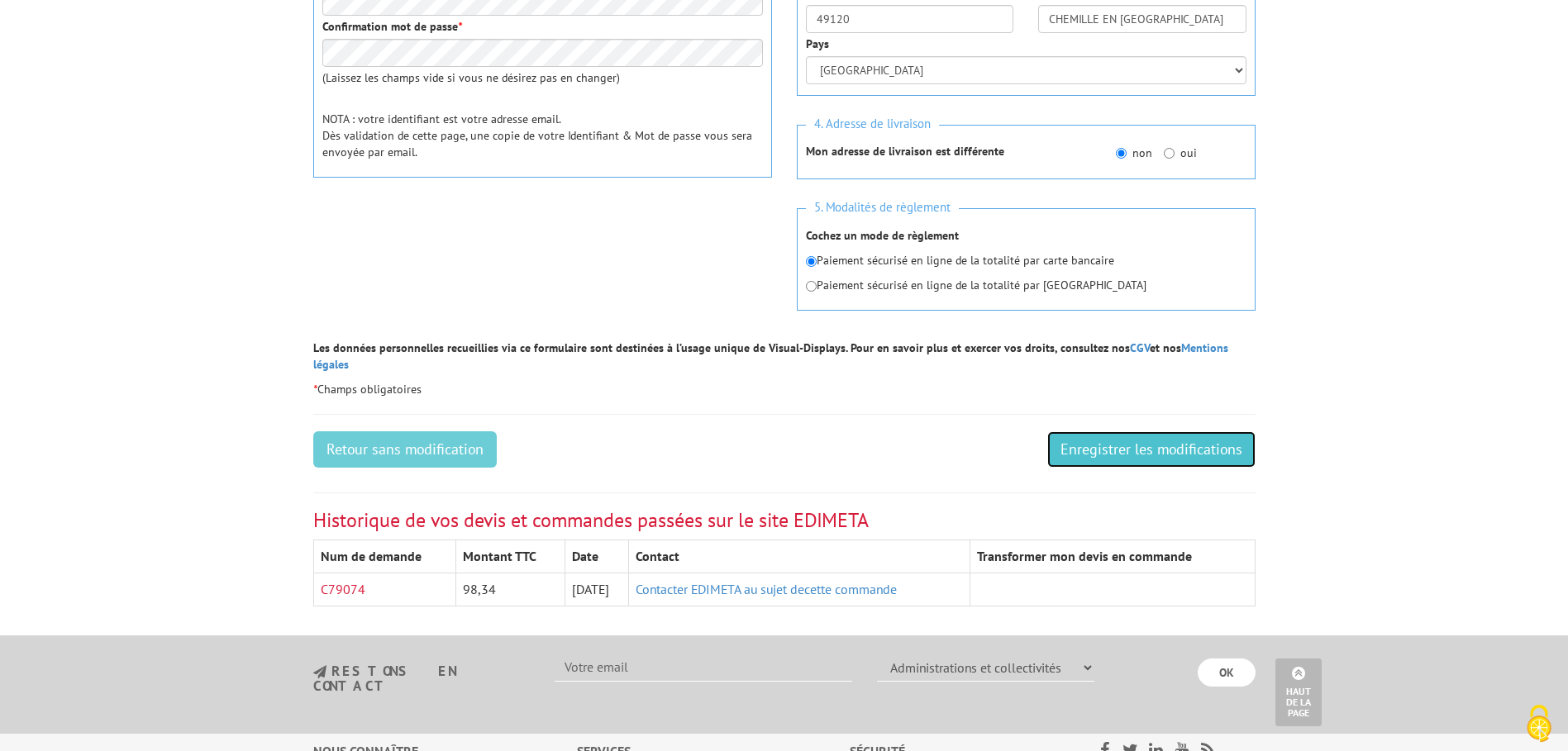
drag, startPoint x: 1100, startPoint y: 431, endPoint x: 1108, endPoint y: 423, distance: 11.3
click at [1101, 432] on input "Enregistrer les modifications" at bounding box center [1152, 450] width 209 height 37
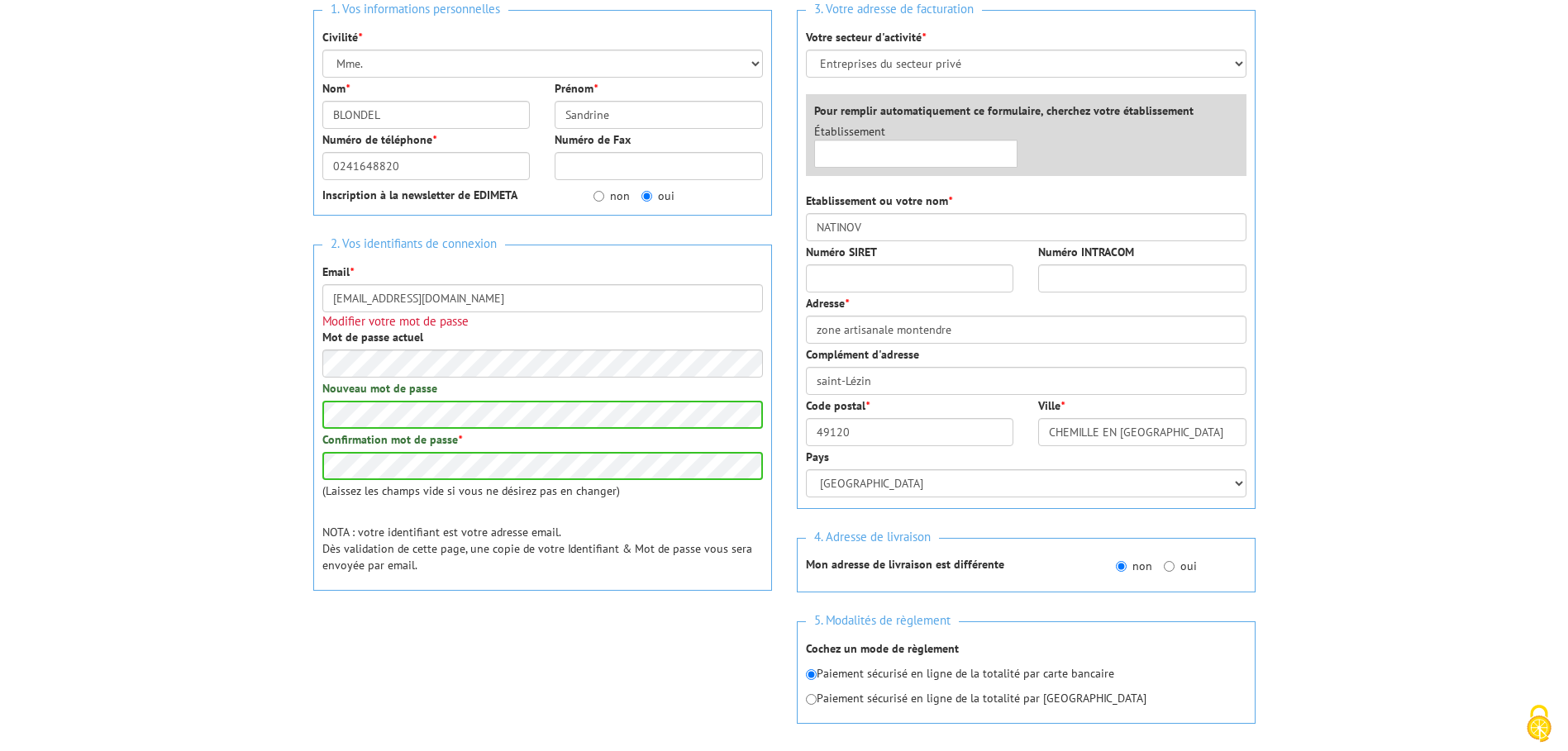
scroll to position [166, 0]
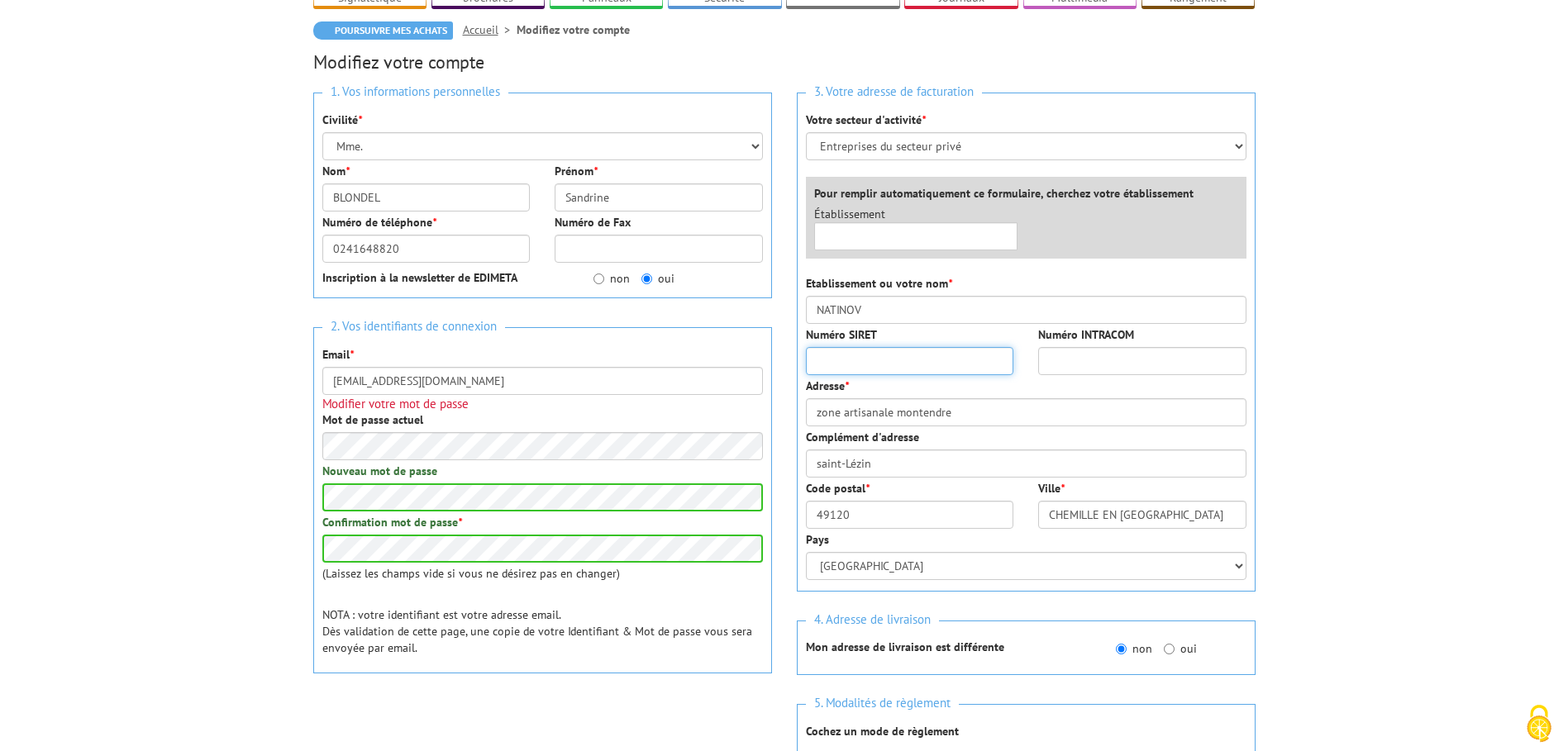
click at [906, 358] on input "Numéro SIRET" at bounding box center [910, 360] width 209 height 28
type input "43877936500016"
click at [1116, 370] on input "Numéro INTRACOM" at bounding box center [1143, 360] width 209 height 28
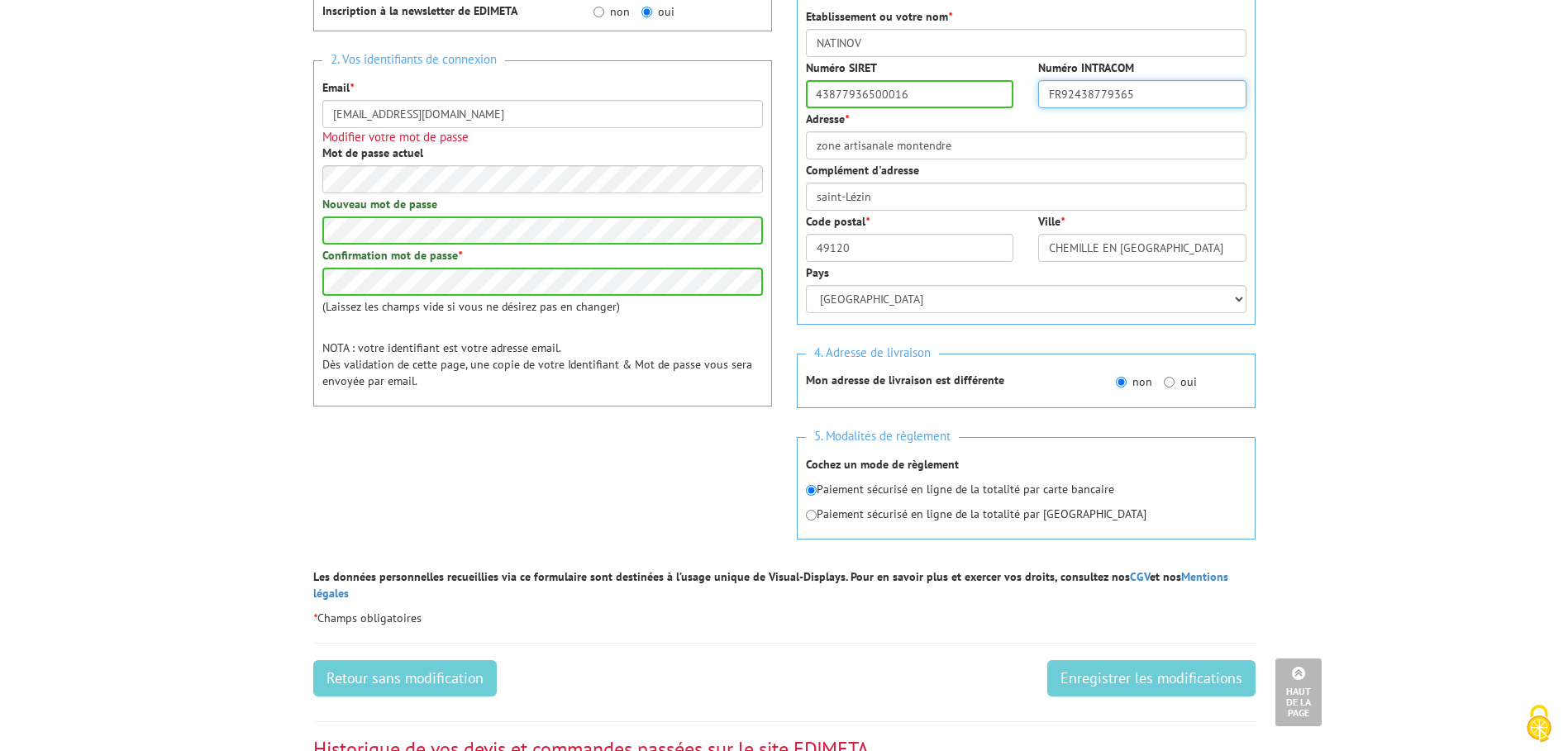
scroll to position [496, 0]
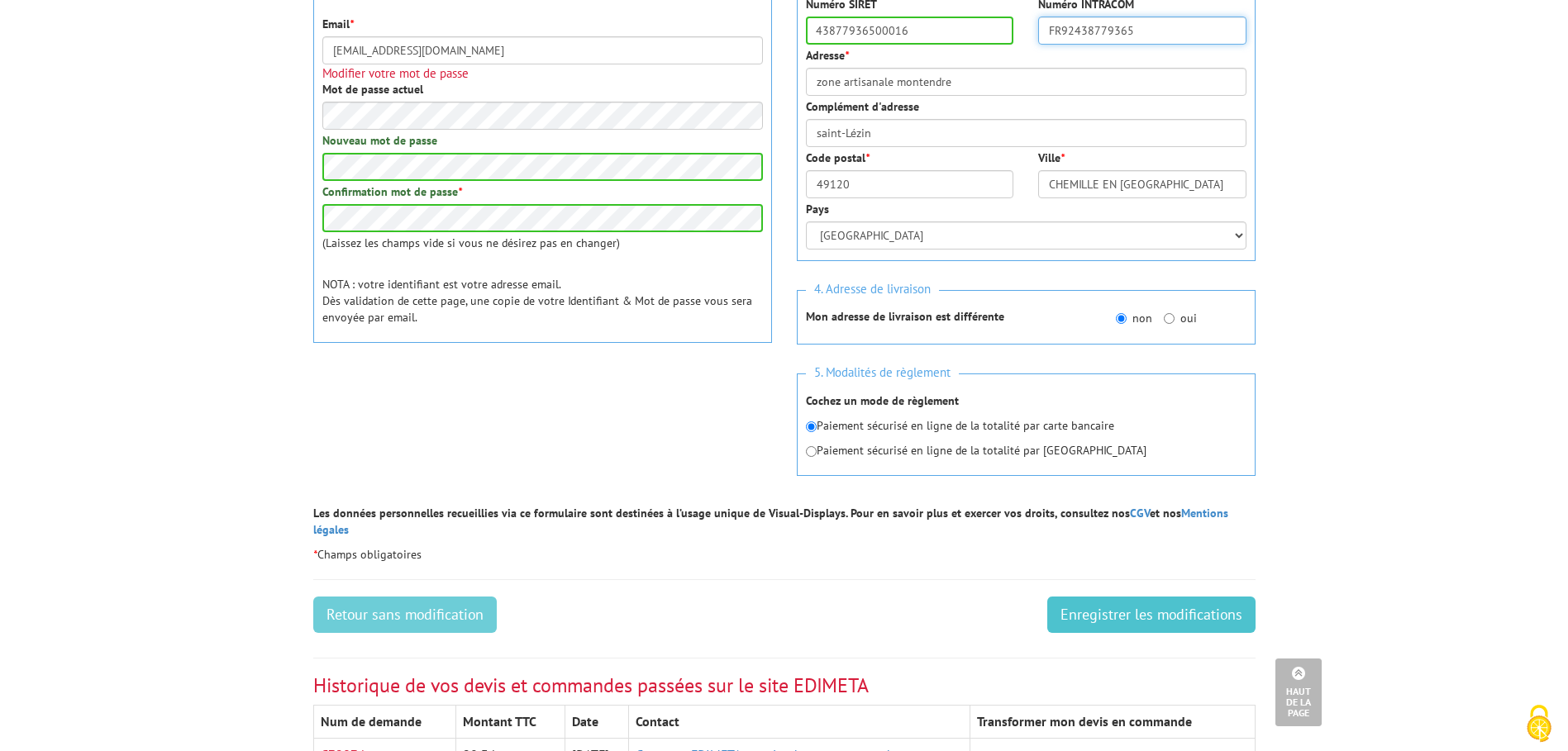
type input "FR92438779365"
click at [1135, 596] on input "Enregistrer les modifications" at bounding box center [1152, 615] width 209 height 37
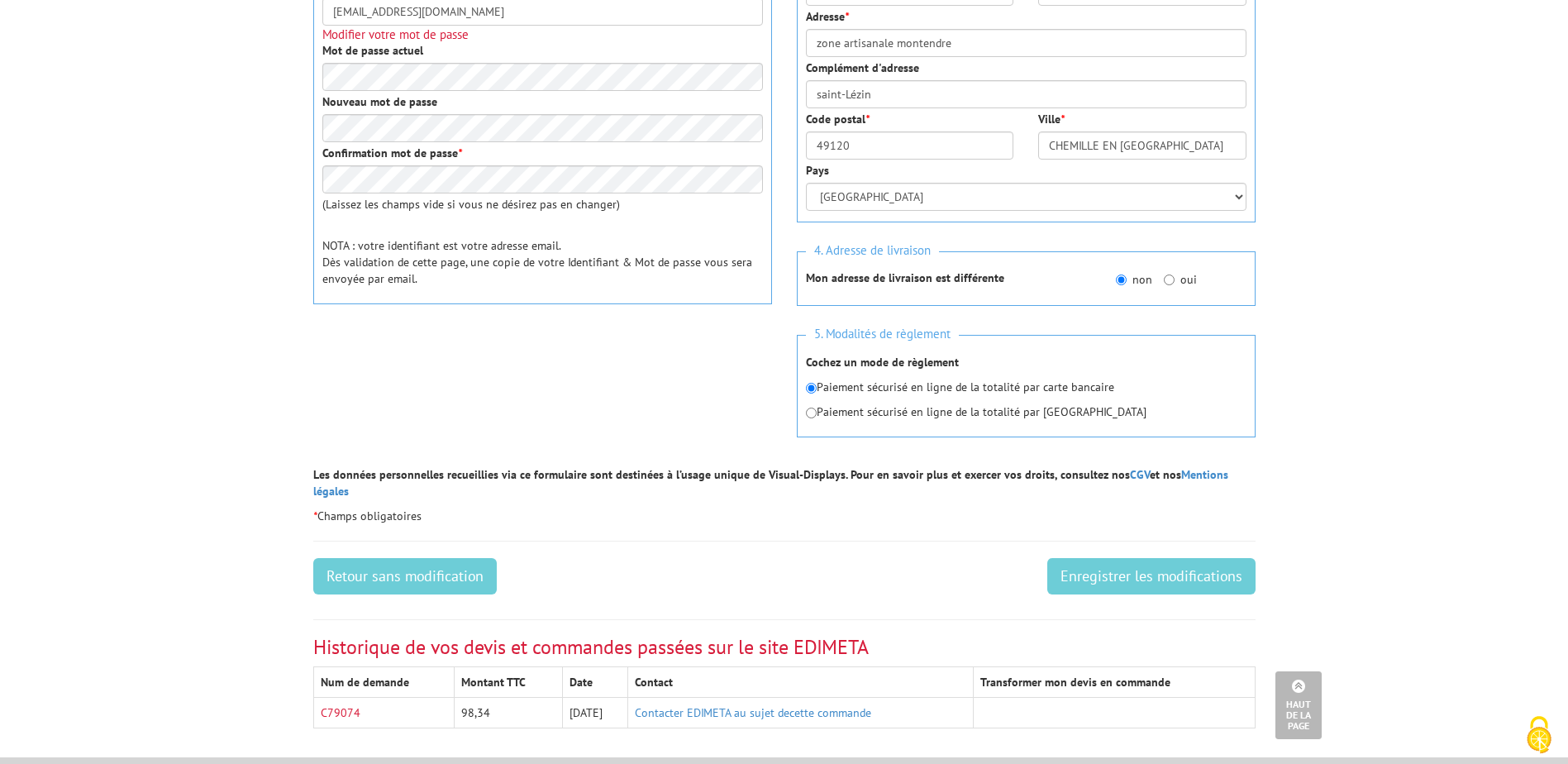
scroll to position [496, 0]
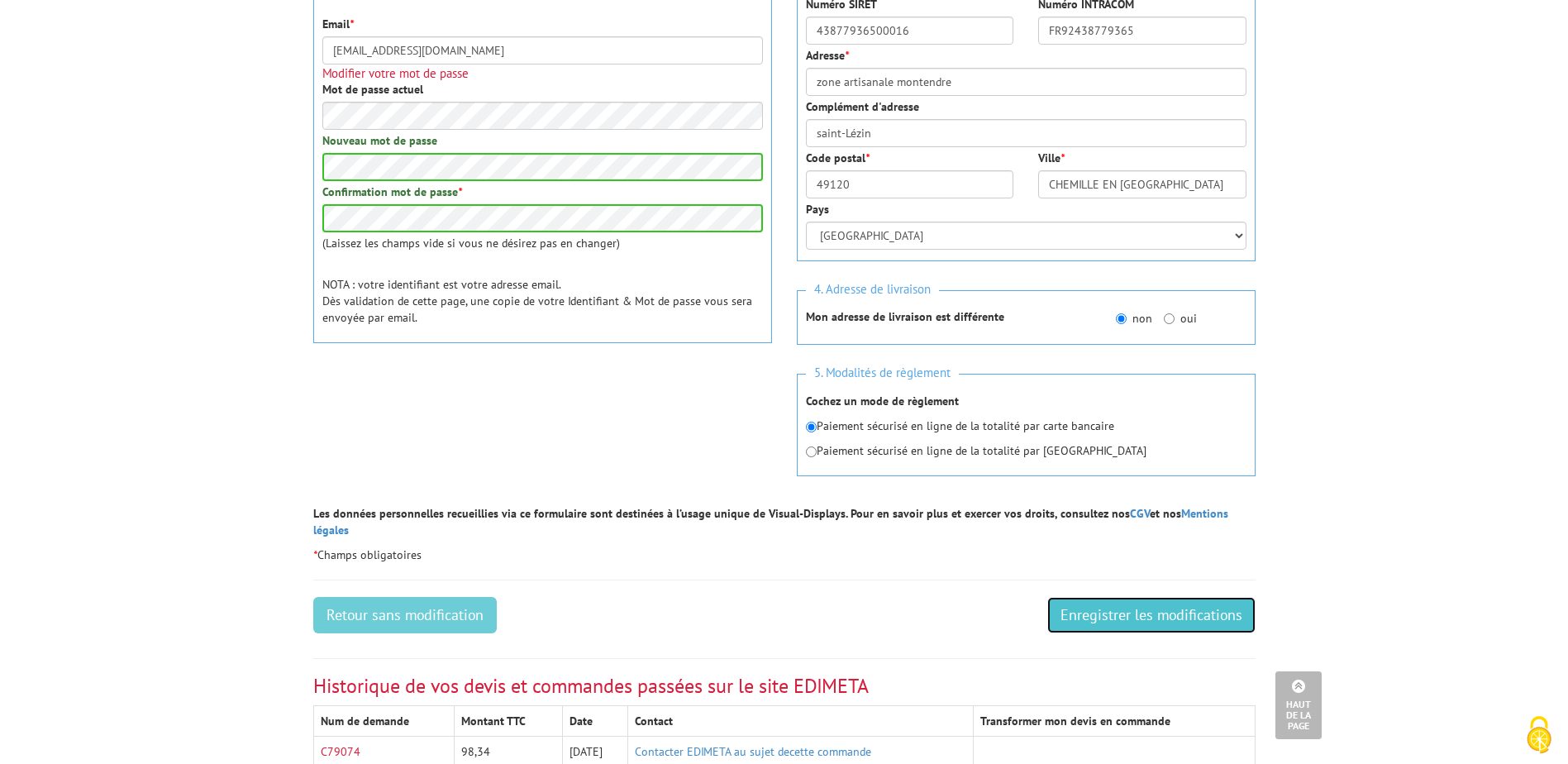
click at [1133, 597] on input "Enregistrer les modifications" at bounding box center [1152, 615] width 209 height 37
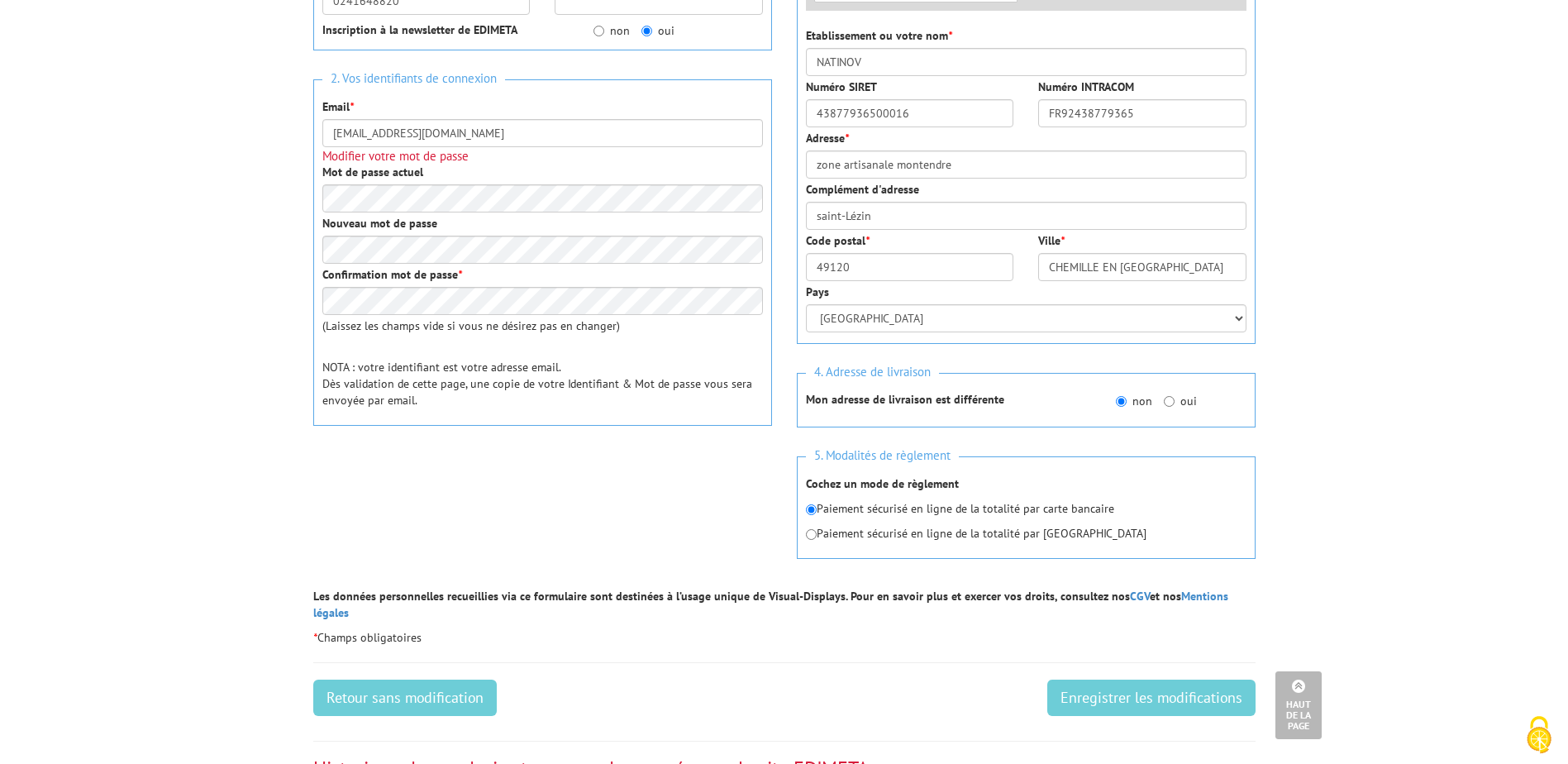
scroll to position [496, 0]
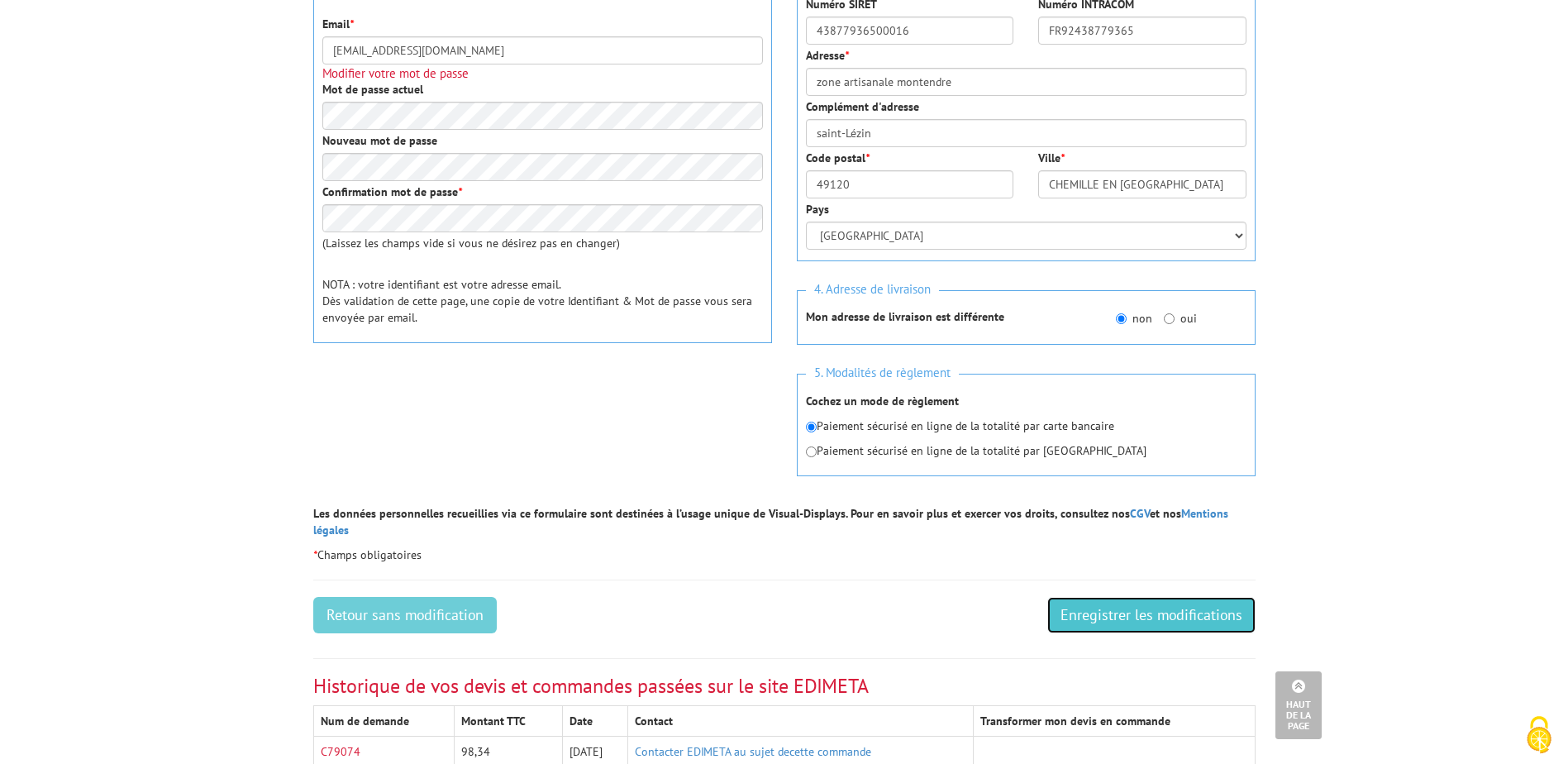
click at [1109, 597] on input "Enregistrer les modifications" at bounding box center [1152, 615] width 209 height 37
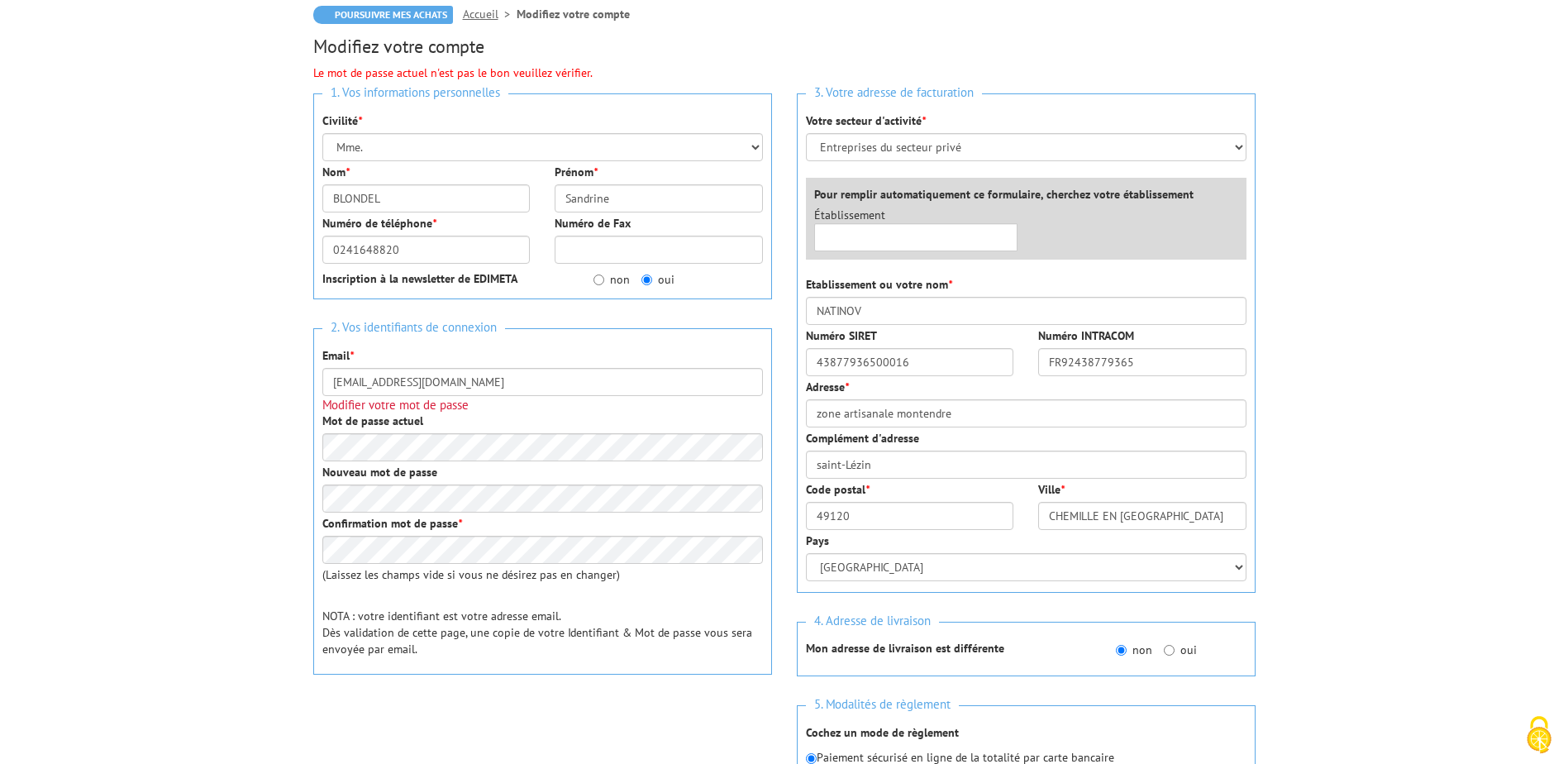
scroll to position [166, 0]
click at [263, 450] on body "Nos équipes sont à votre service du lundi au vendredi de 8h30 à 12h30 et de 13h…" at bounding box center [784, 671] width 1568 height 1673
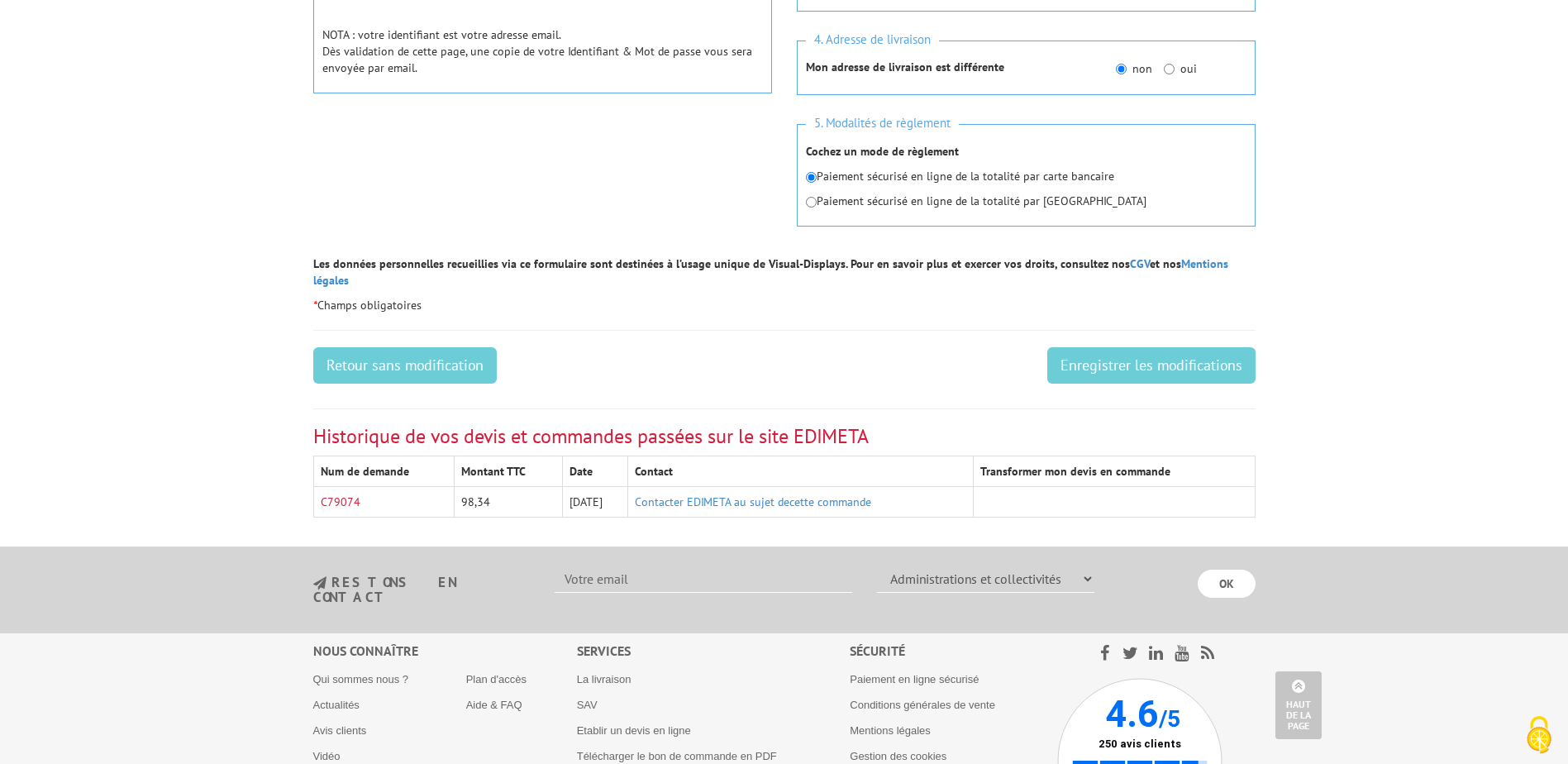
scroll to position [881, 0]
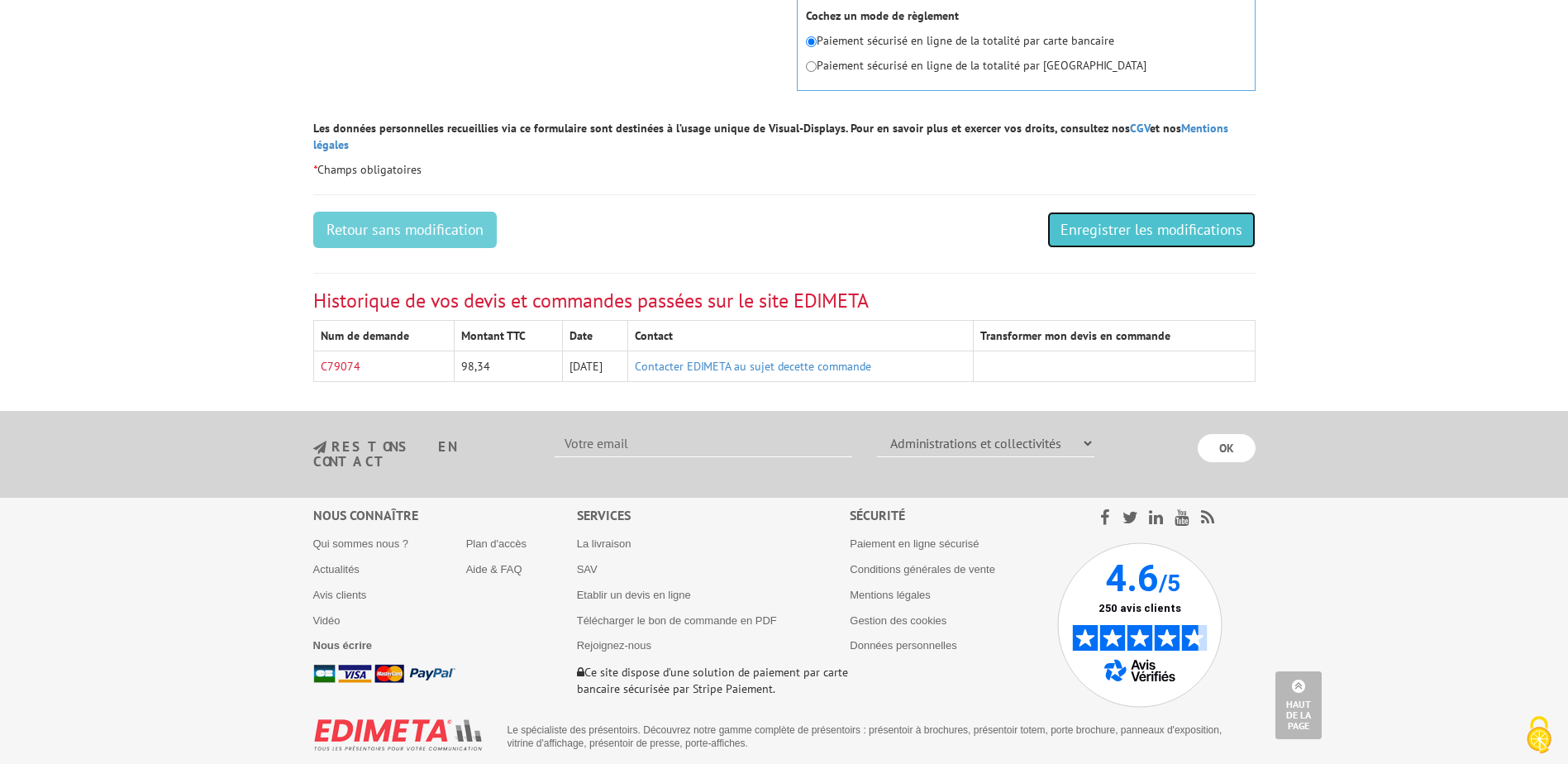
click at [1142, 223] on input "Enregistrer les modifications" at bounding box center [1152, 230] width 209 height 37
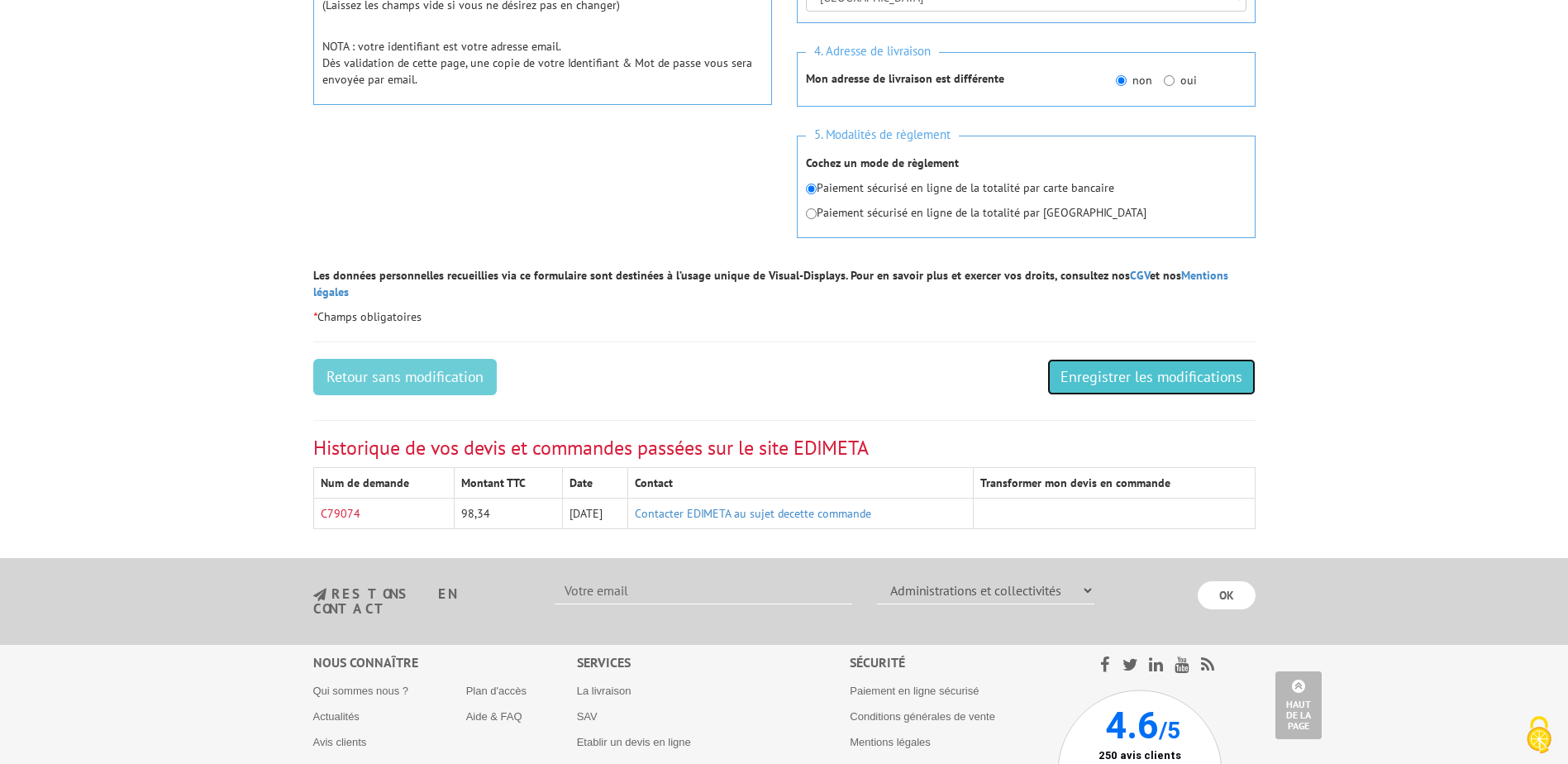
scroll to position [716, 0]
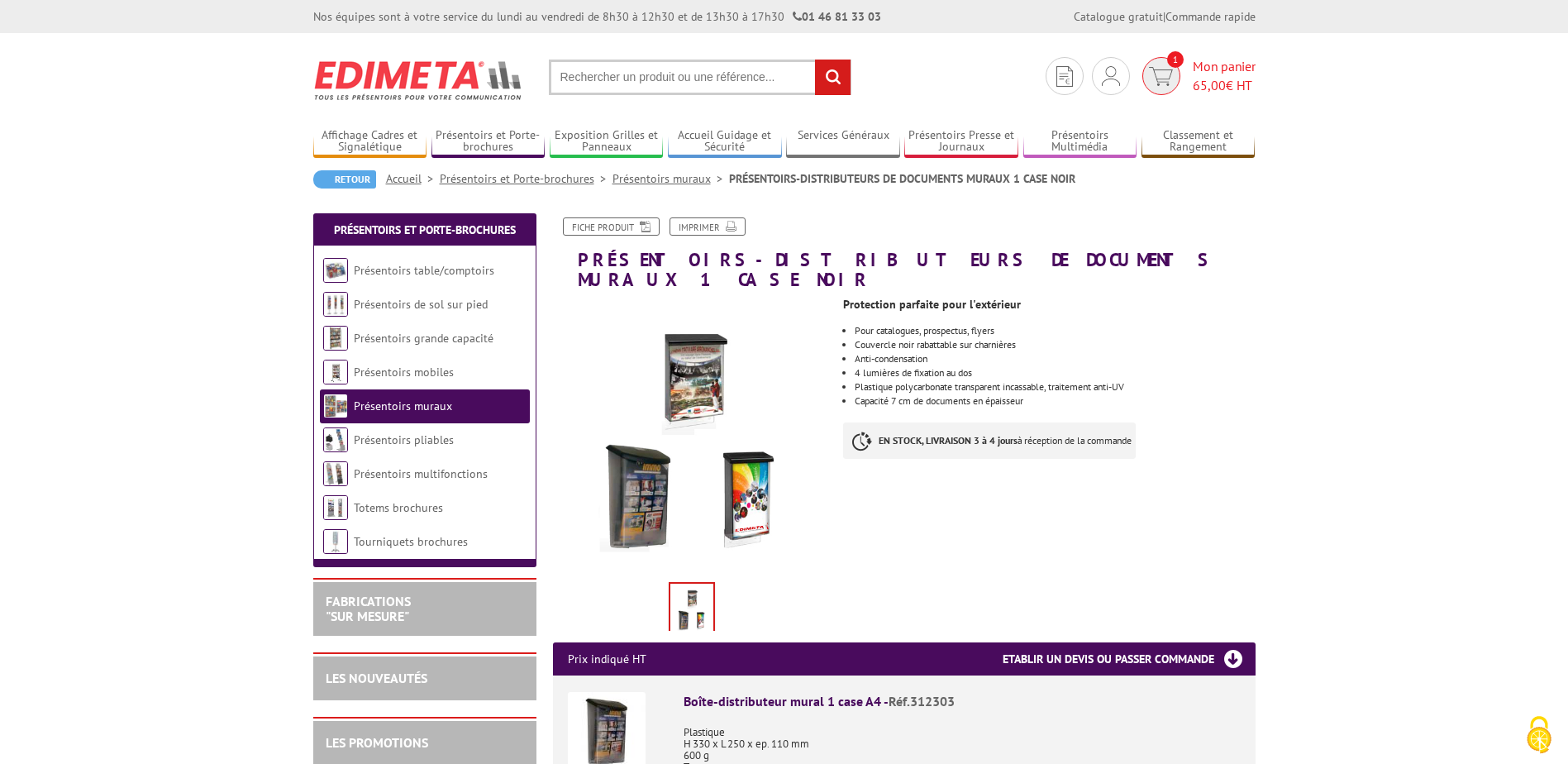
click at [1165, 64] on span "1" at bounding box center [1161, 76] width 38 height 38
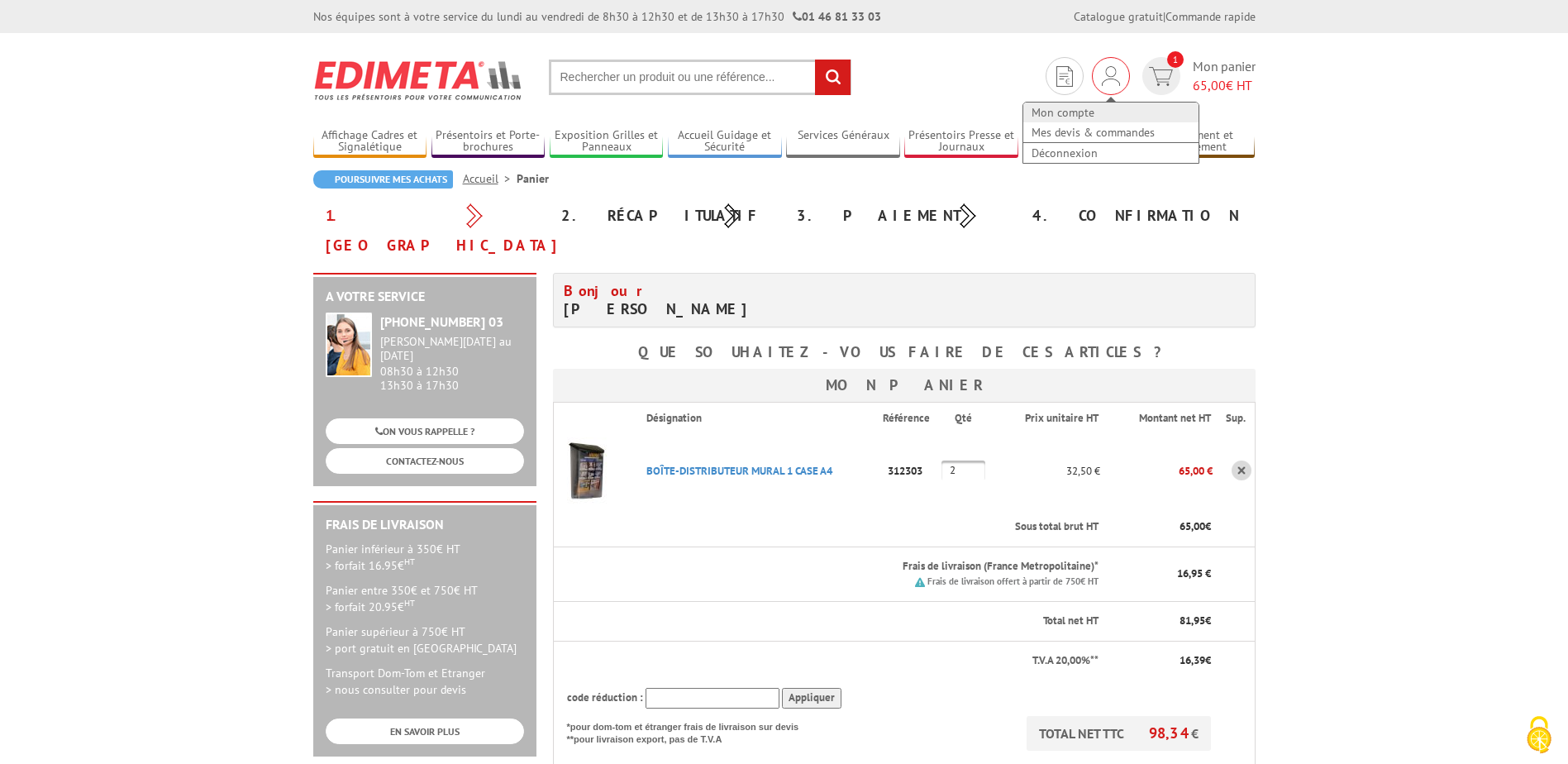
click at [1072, 113] on link "Mon compte" at bounding box center [1111, 113] width 176 height 20
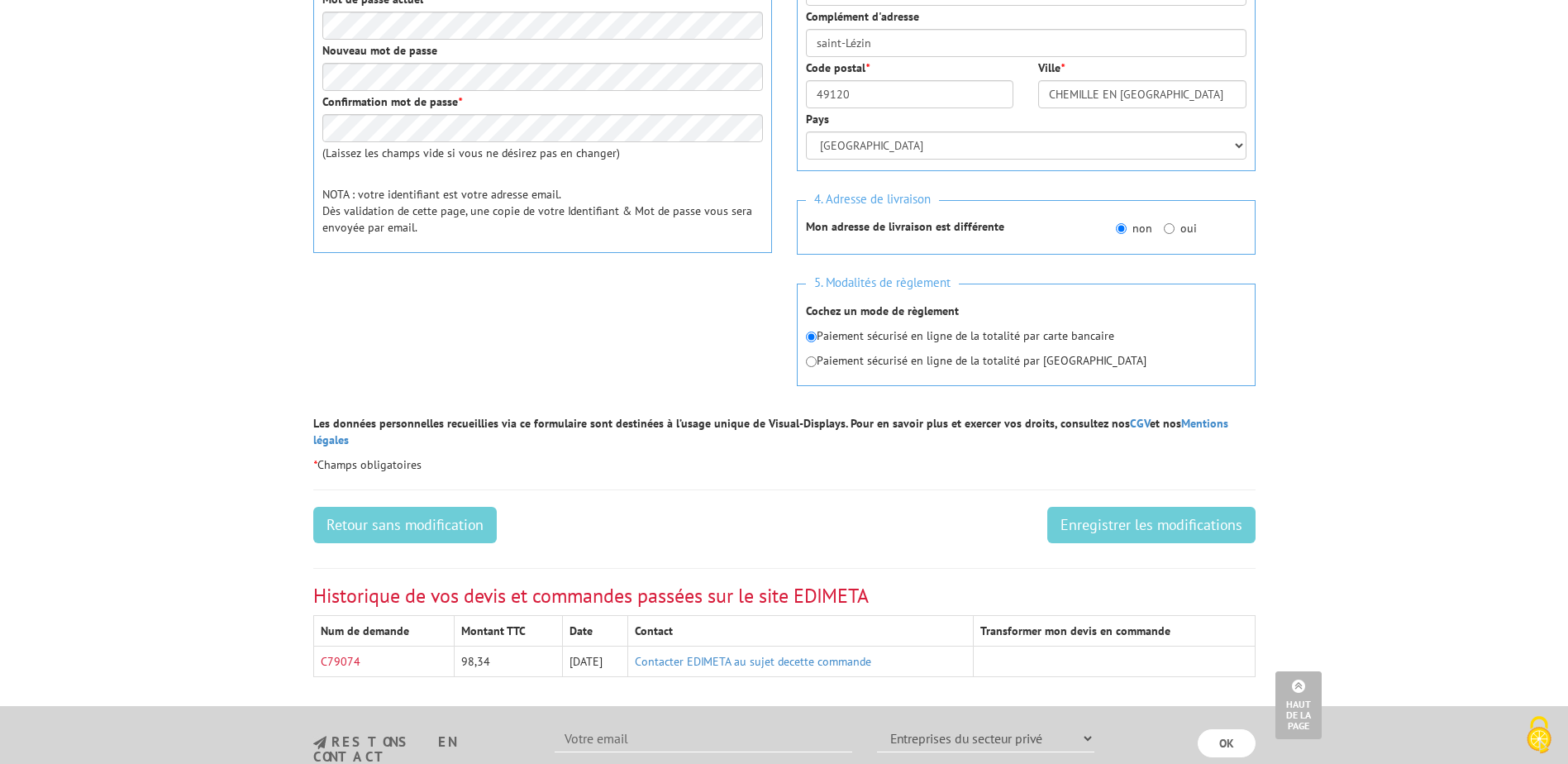
scroll to position [578, 0]
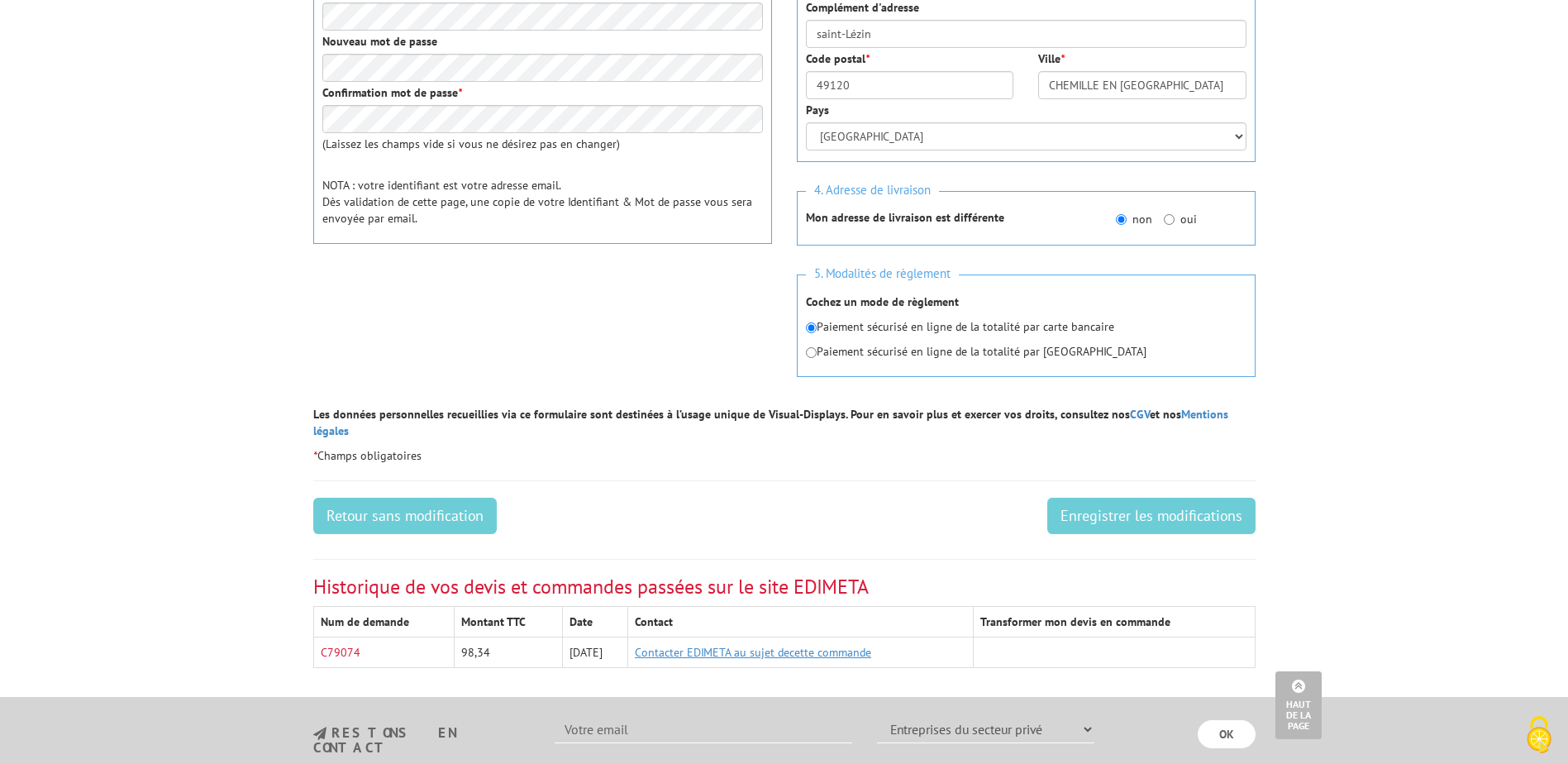
click at [786, 645] on link "Contacter EDIMETA au sujet decette commande" at bounding box center [753, 652] width 236 height 15
click at [347, 645] on link "C79074" at bounding box center [340, 652] width 39 height 15
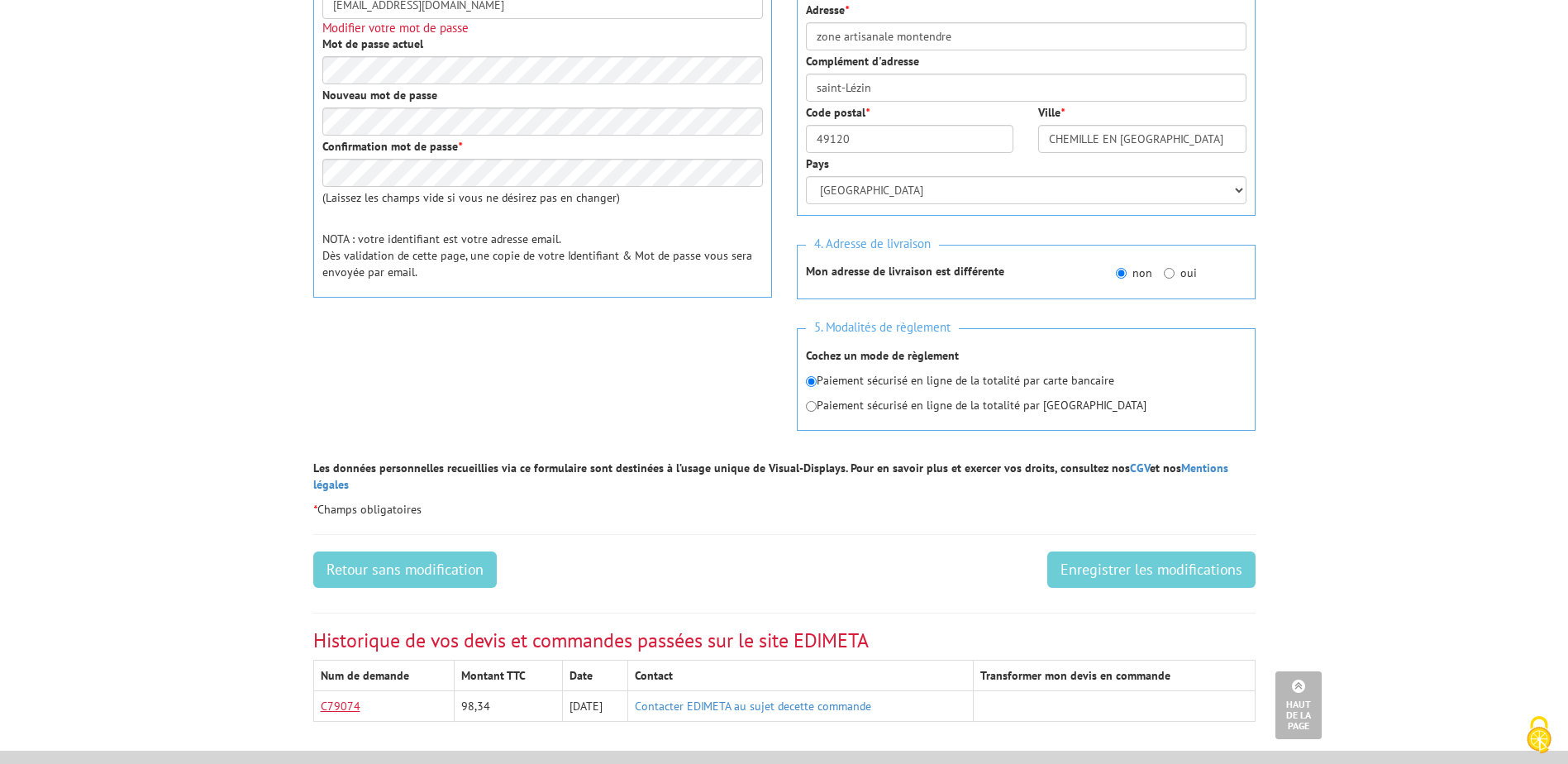
scroll to position [496, 0]
